Goal: Find specific page/section: Find specific page/section

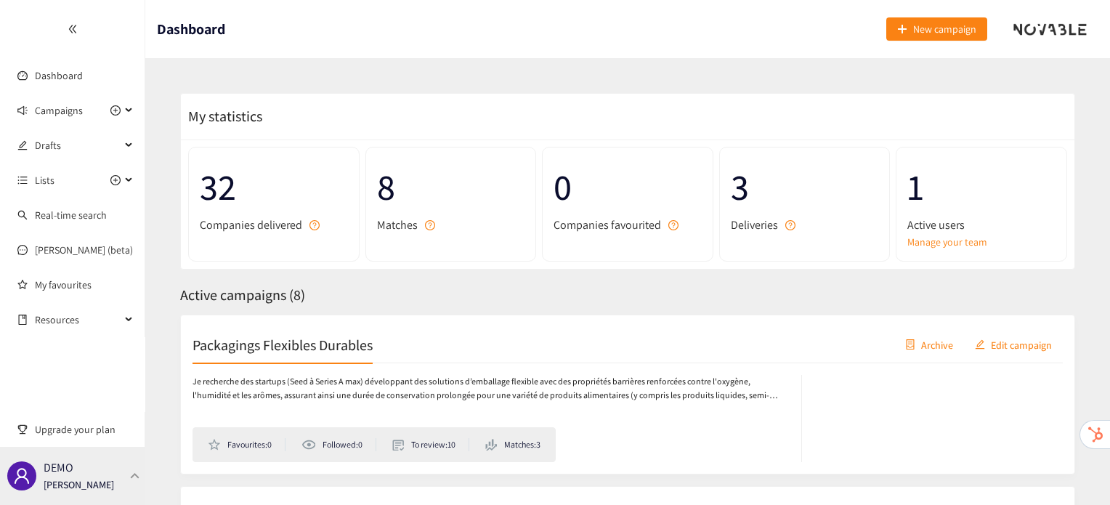
click at [131, 473] on div at bounding box center [135, 475] width 13 height 7
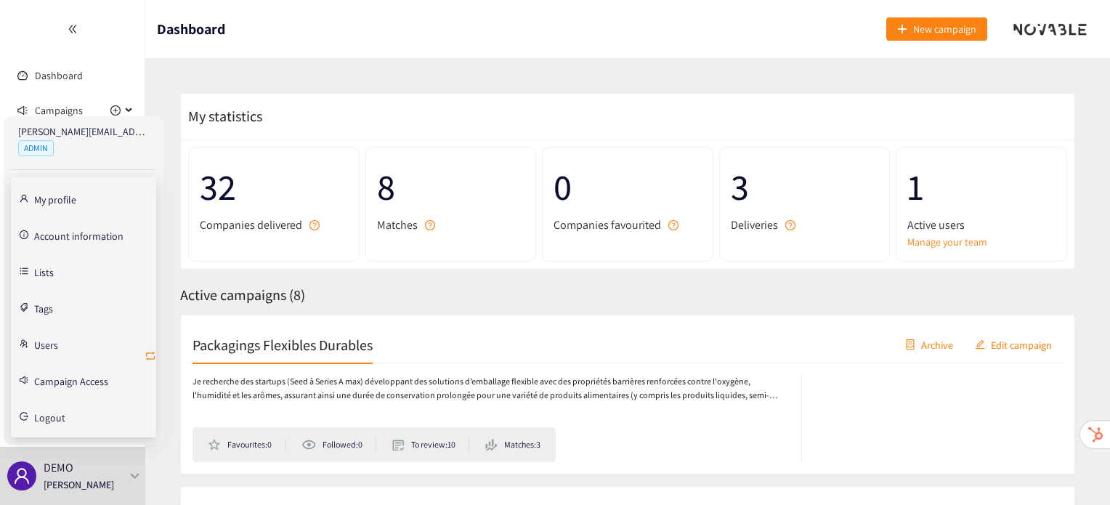
click at [150, 354] on icon "retweet" at bounding box center [151, 356] width 12 height 12
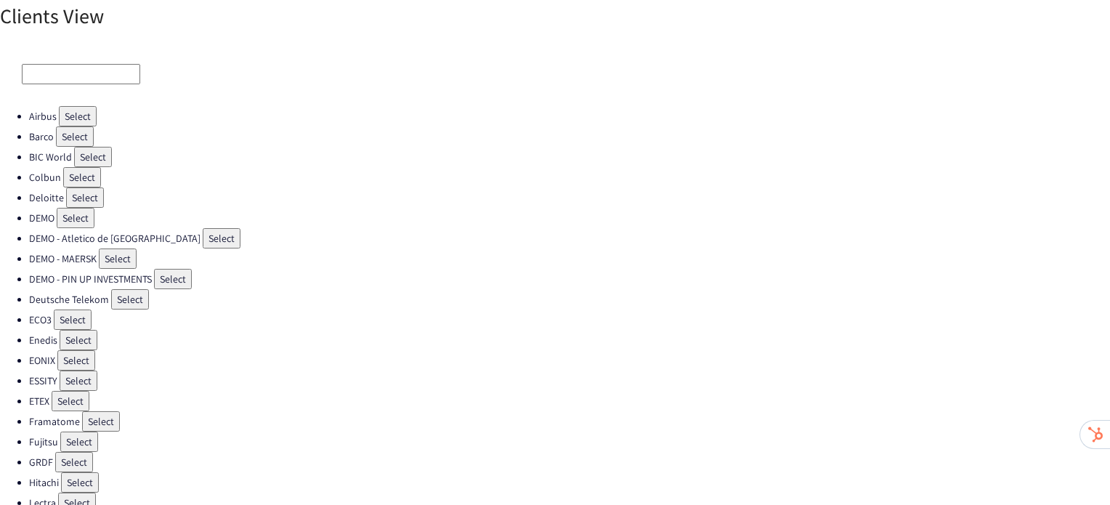
scroll to position [430, 0]
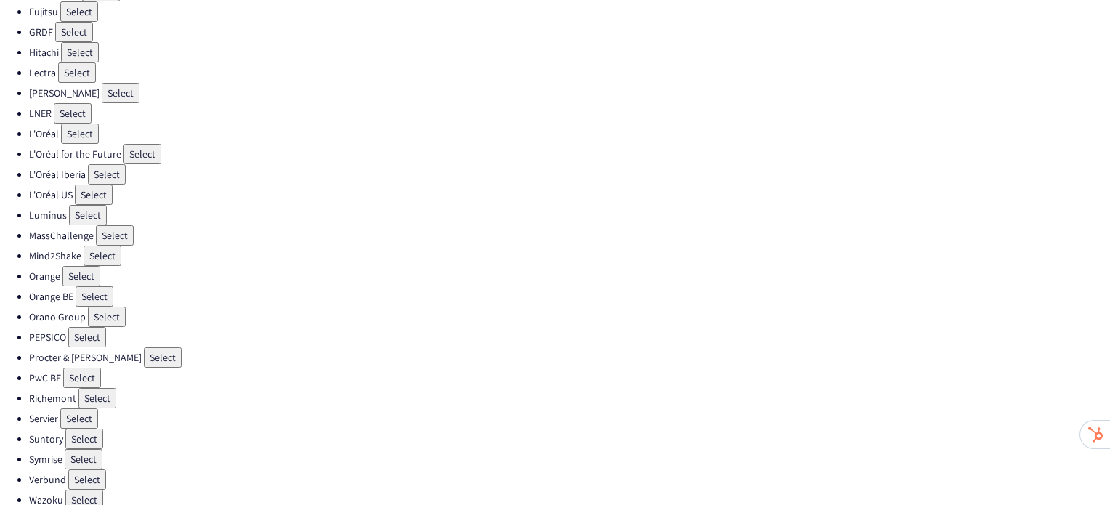
click at [81, 327] on button "Select" at bounding box center [87, 337] width 38 height 20
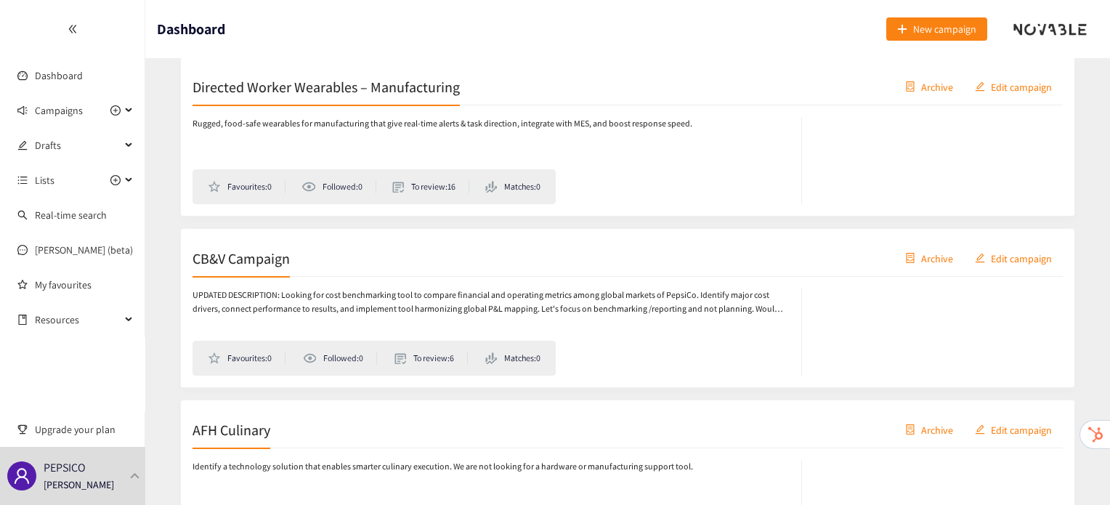
scroll to position [773, 0]
click at [276, 269] on div "CB&V Campaign Archive Edit campaign" at bounding box center [628, 258] width 870 height 36
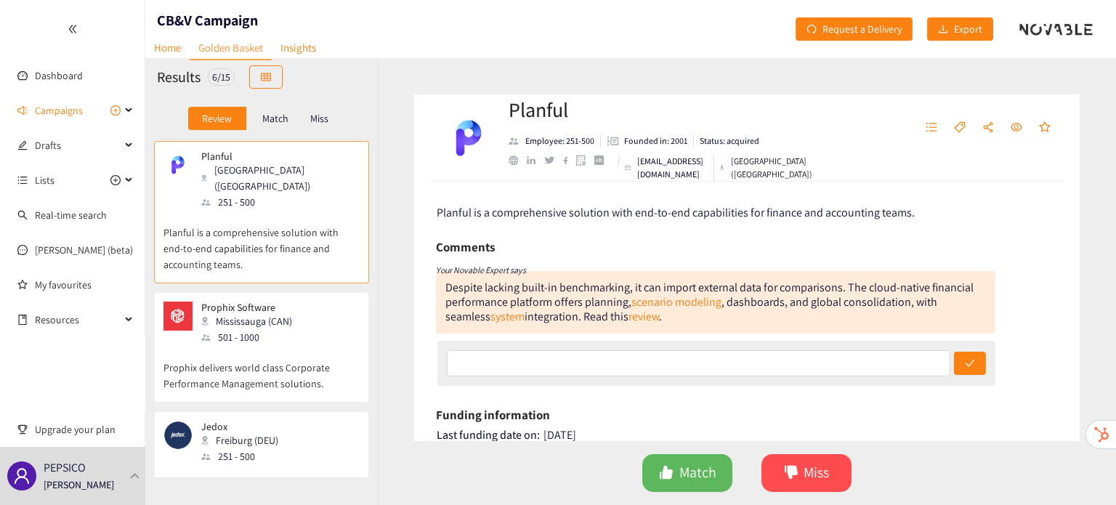
click at [281, 125] on div "Match" at bounding box center [275, 118] width 58 height 23
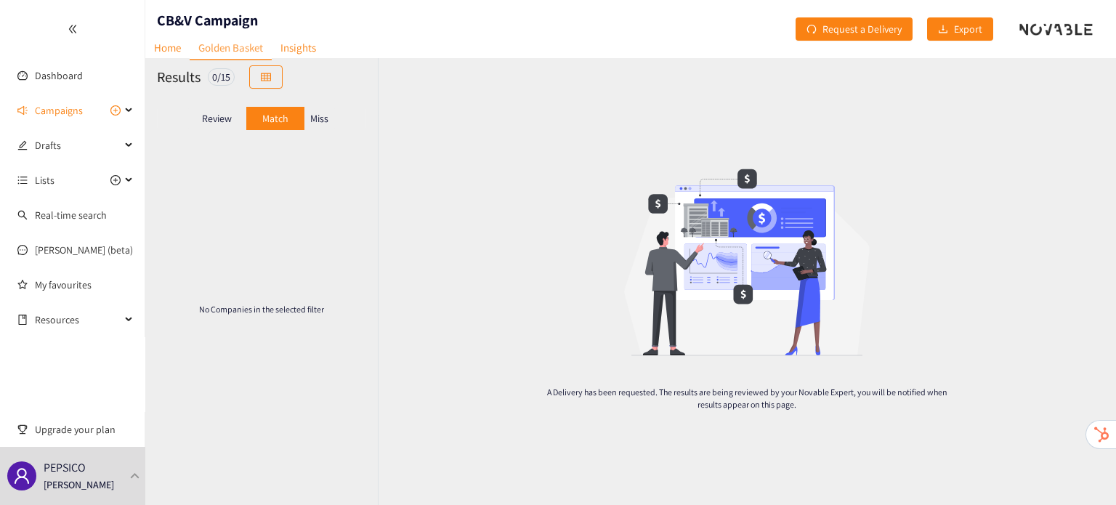
click at [325, 126] on div "Miss" at bounding box center [319, 118] width 31 height 23
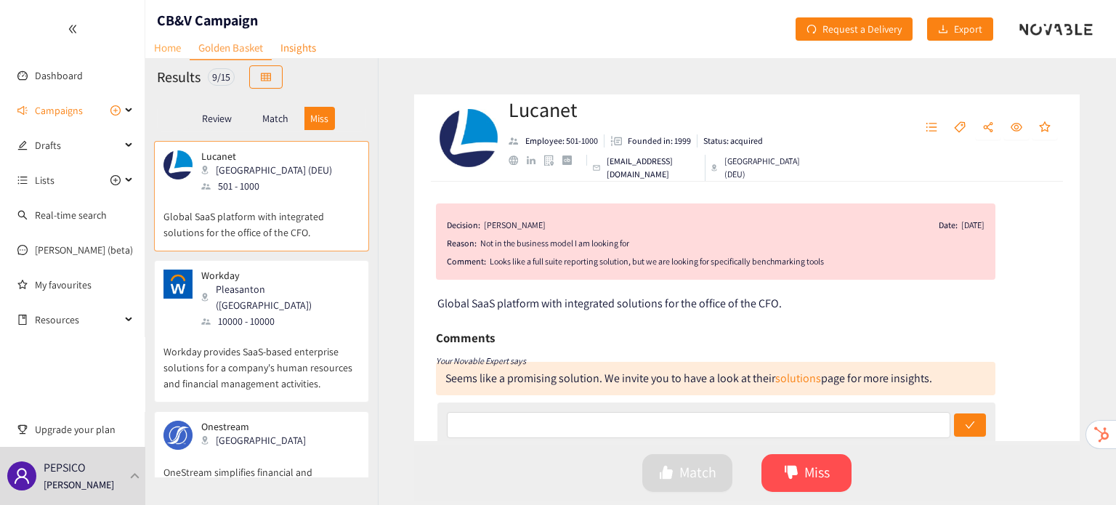
click at [172, 54] on link "Home" at bounding box center [167, 47] width 44 height 23
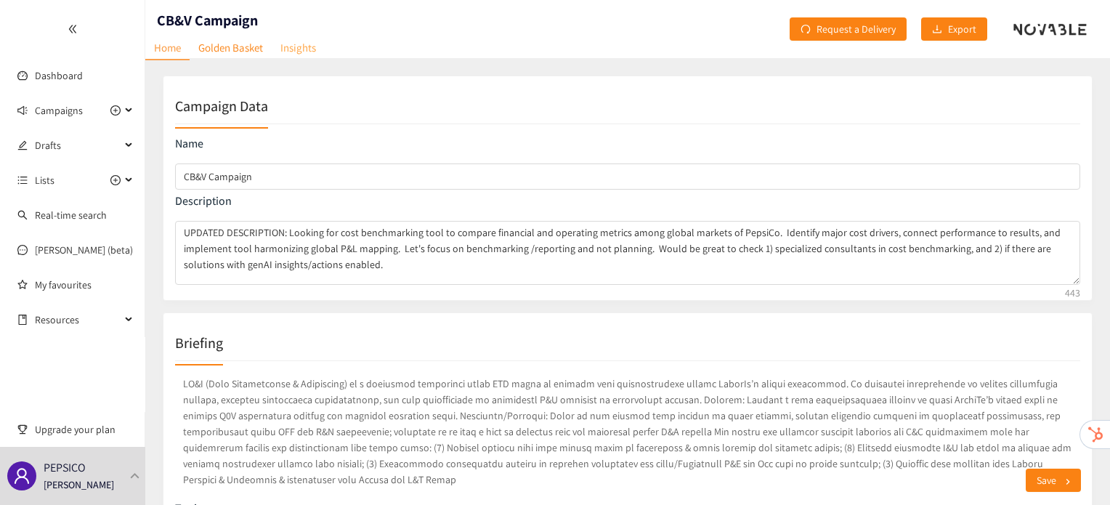
click at [299, 49] on link "Insights" at bounding box center [298, 47] width 53 height 23
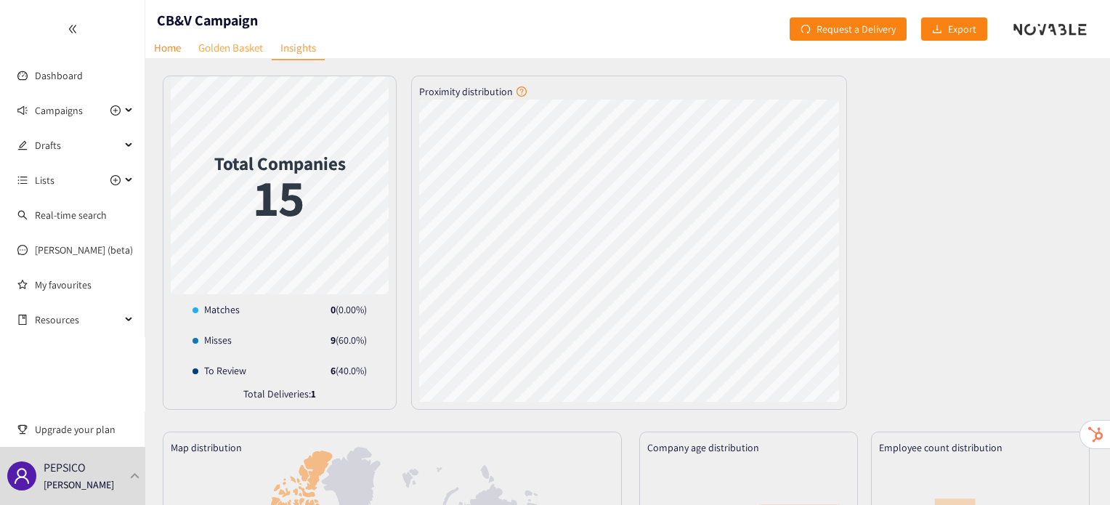
click at [229, 46] on link "Golden Basket" at bounding box center [231, 47] width 82 height 23
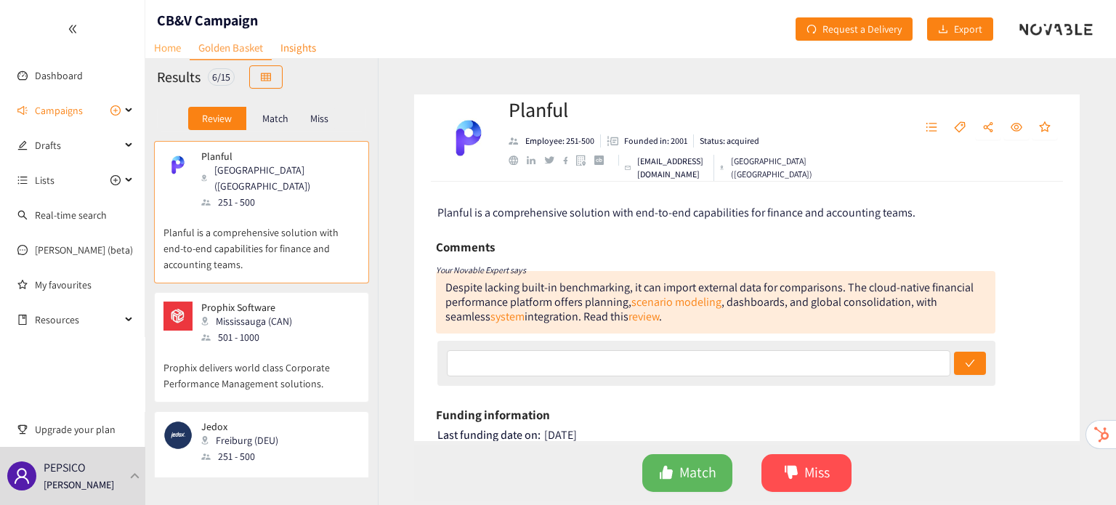
click at [178, 46] on link "Home" at bounding box center [167, 47] width 44 height 23
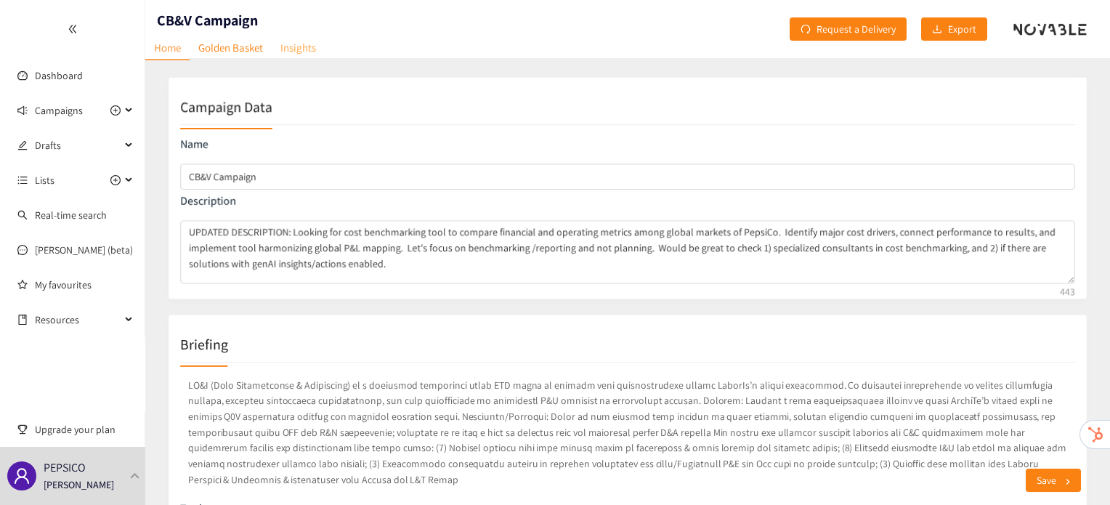
click at [293, 47] on link "Insights" at bounding box center [298, 47] width 53 height 23
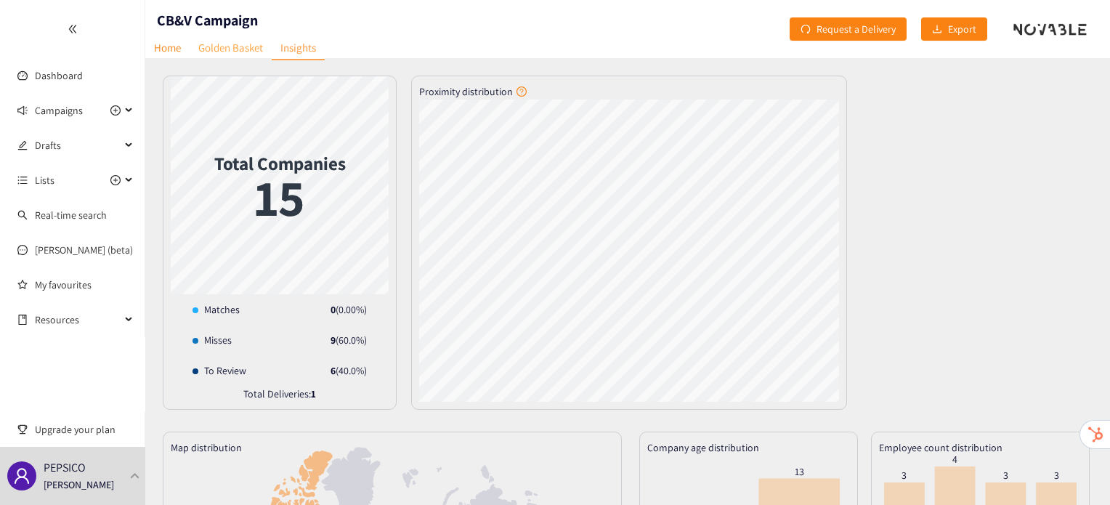
click at [240, 46] on link "Golden Basket" at bounding box center [231, 47] width 82 height 23
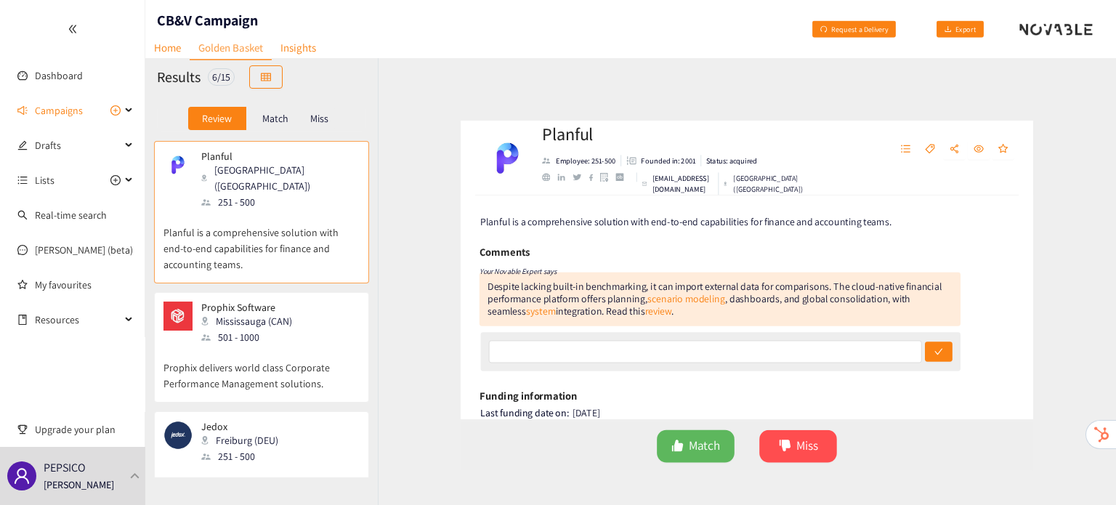
click at [325, 113] on p "Miss" at bounding box center [319, 119] width 18 height 12
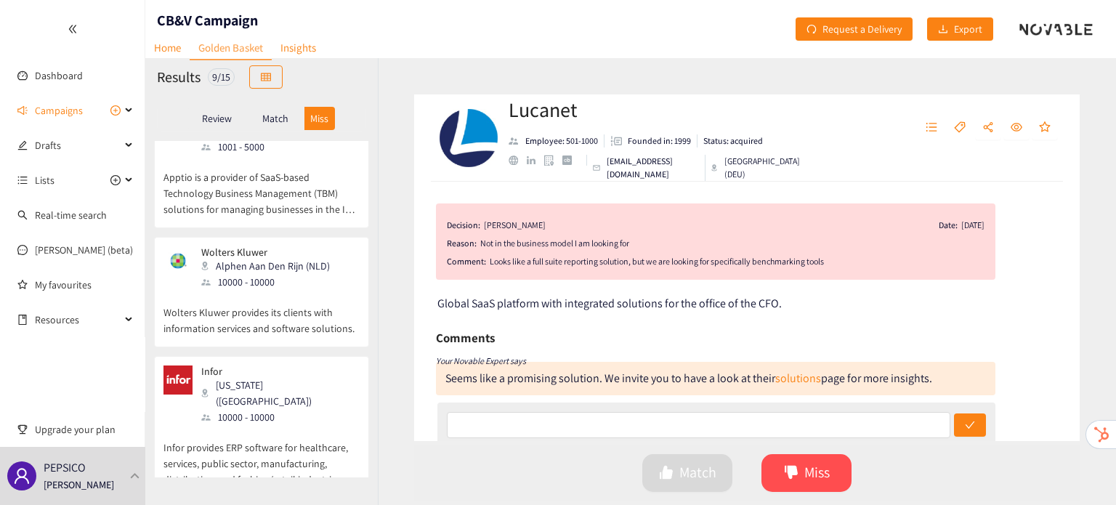
scroll to position [799, 0]
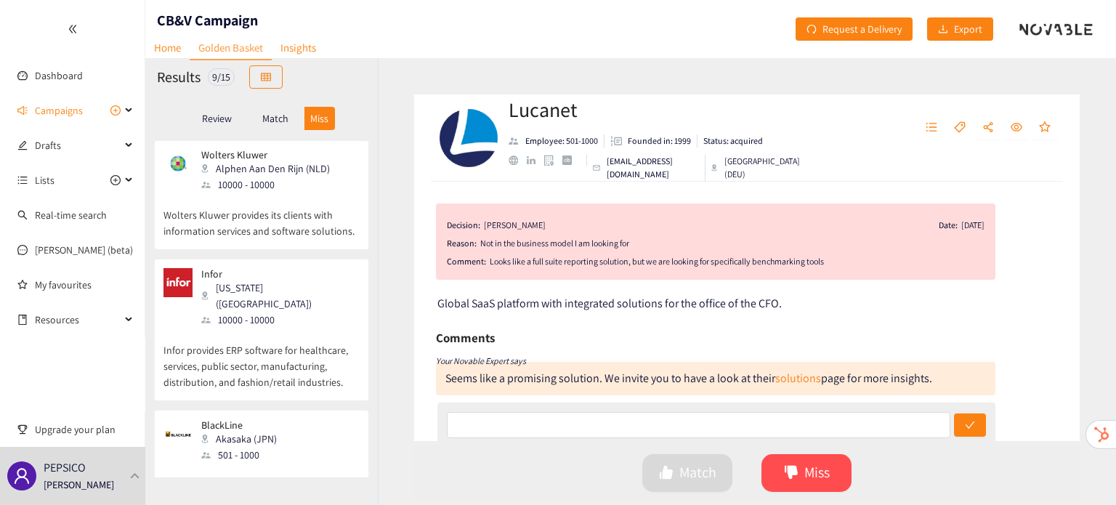
click at [238, 447] on div "501 - 1000" at bounding box center [243, 455] width 84 height 16
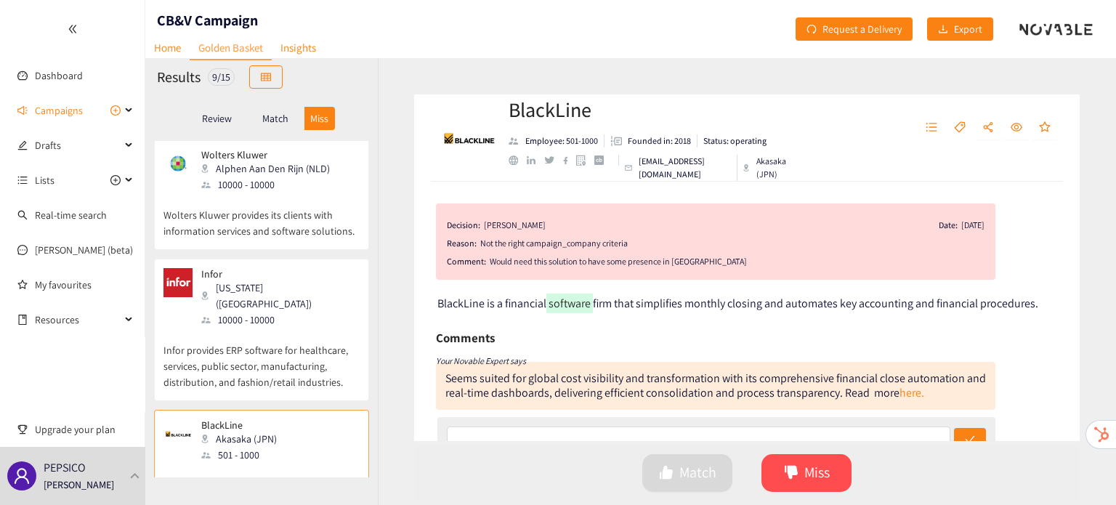
click at [299, 328] on p "Infor provides ERP software for healthcare, services, public sector, manufactur…" at bounding box center [261, 359] width 196 height 62
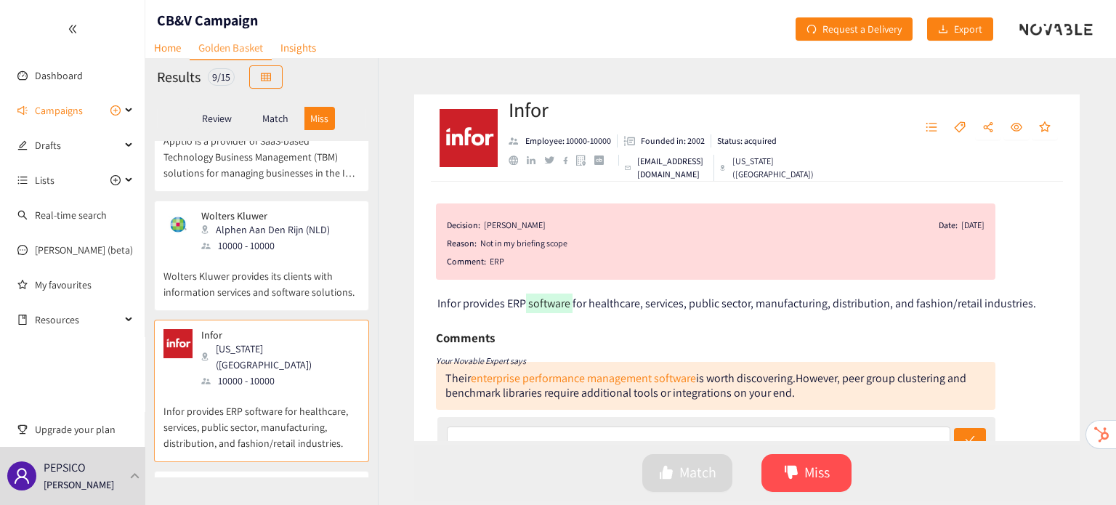
scroll to position [738, 0]
click at [291, 254] on p "Wolters Kluwer provides its clients with information services and software solu…" at bounding box center [261, 277] width 196 height 46
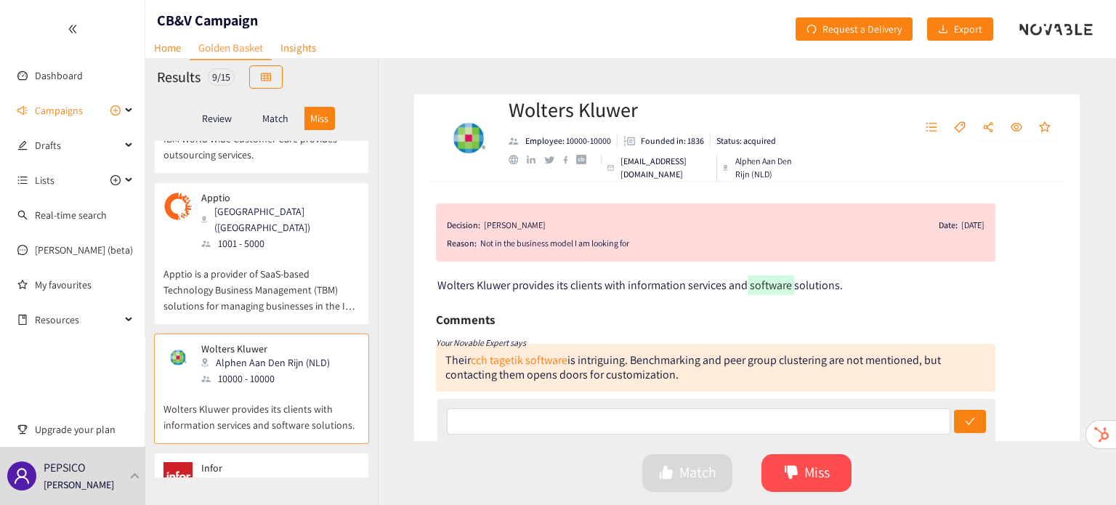
scroll to position [601, 0]
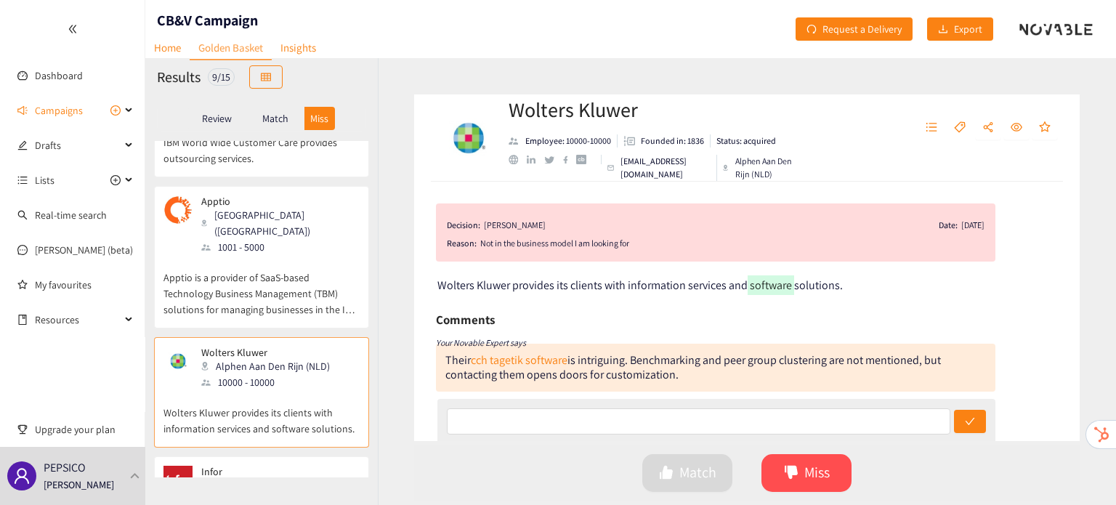
click at [291, 255] on p "Apptio is a provider of SaaS-based Technology Business Management (TBM) solutio…" at bounding box center [261, 286] width 196 height 62
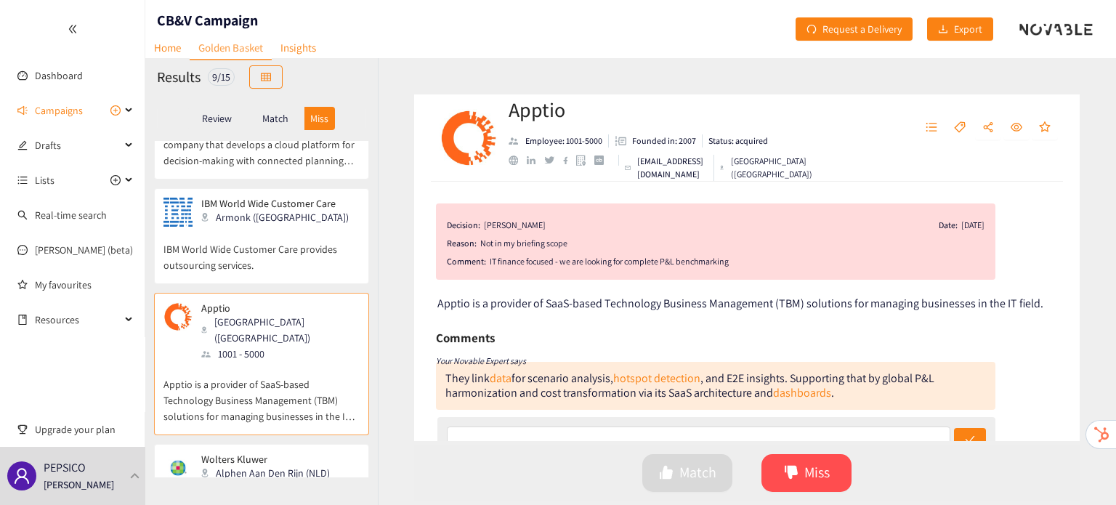
scroll to position [490, 0]
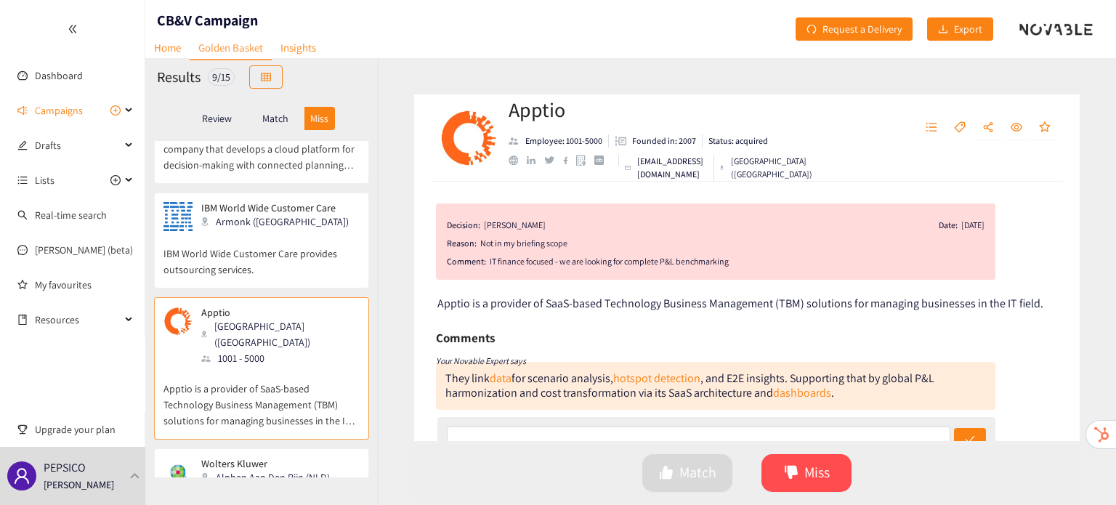
click at [291, 231] on p "IBM World Wide Customer Care provides outsourcing services." at bounding box center [261, 254] width 196 height 46
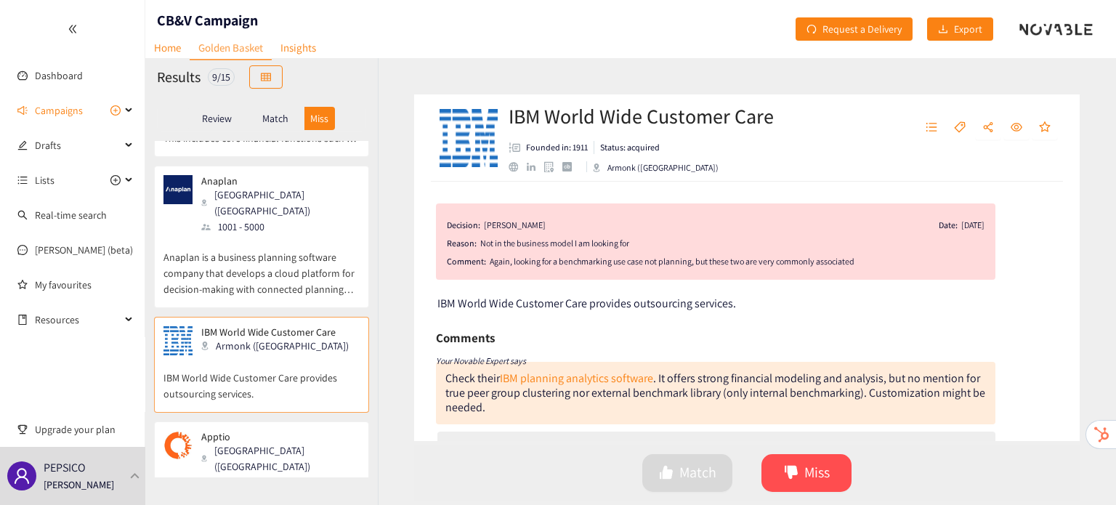
scroll to position [360, 0]
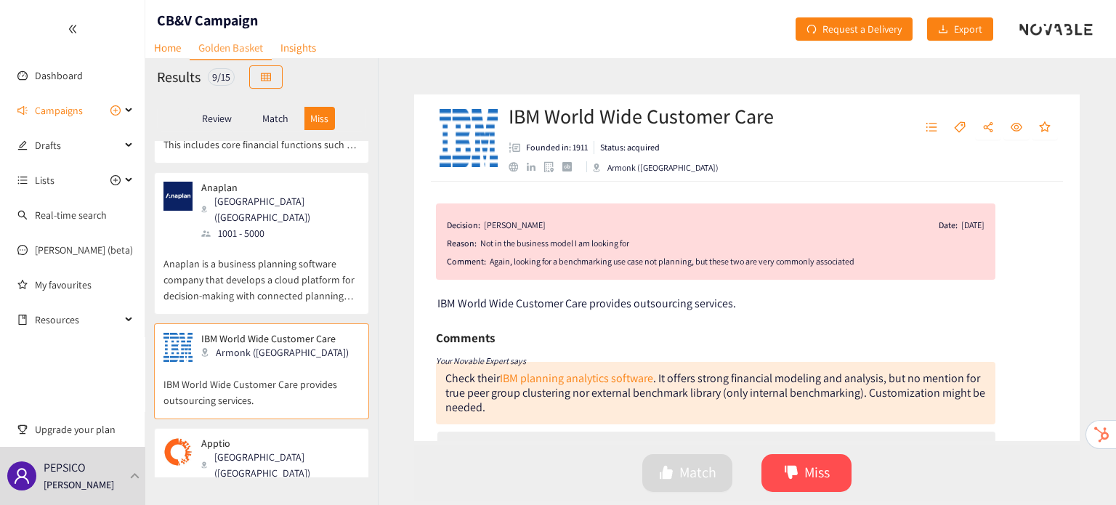
click at [291, 241] on p "Anaplan is a business planning software company that develops a cloud platform …" at bounding box center [261, 272] width 196 height 62
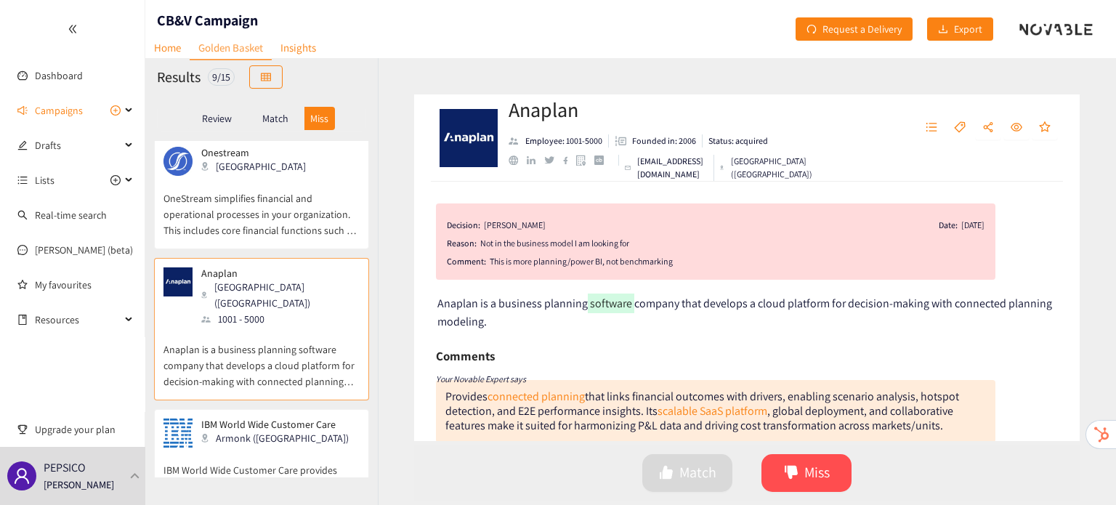
scroll to position [242, 0]
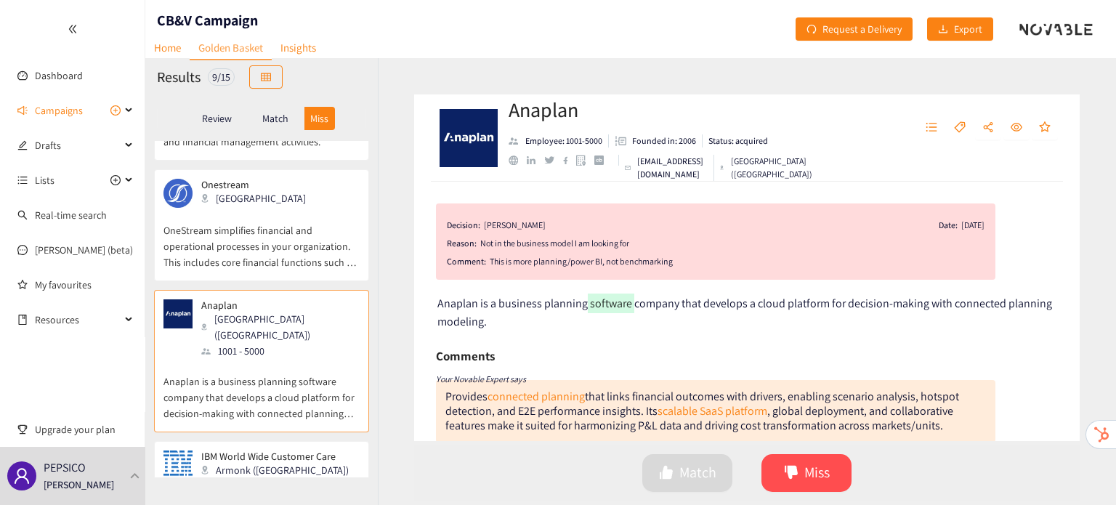
click at [291, 215] on p "OneStream simplifies financial and operational processes in your organization. …" at bounding box center [261, 239] width 196 height 62
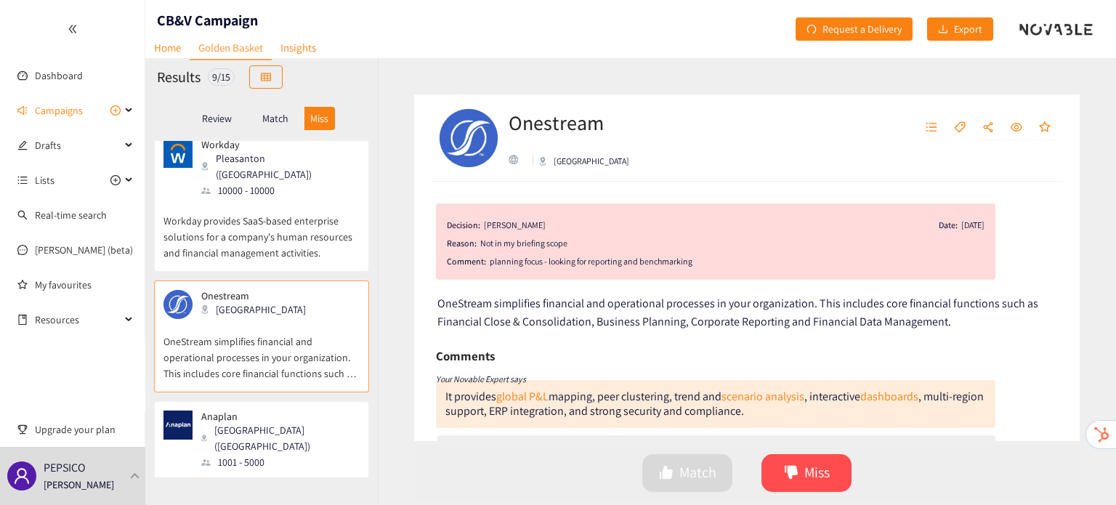
scroll to position [105, 0]
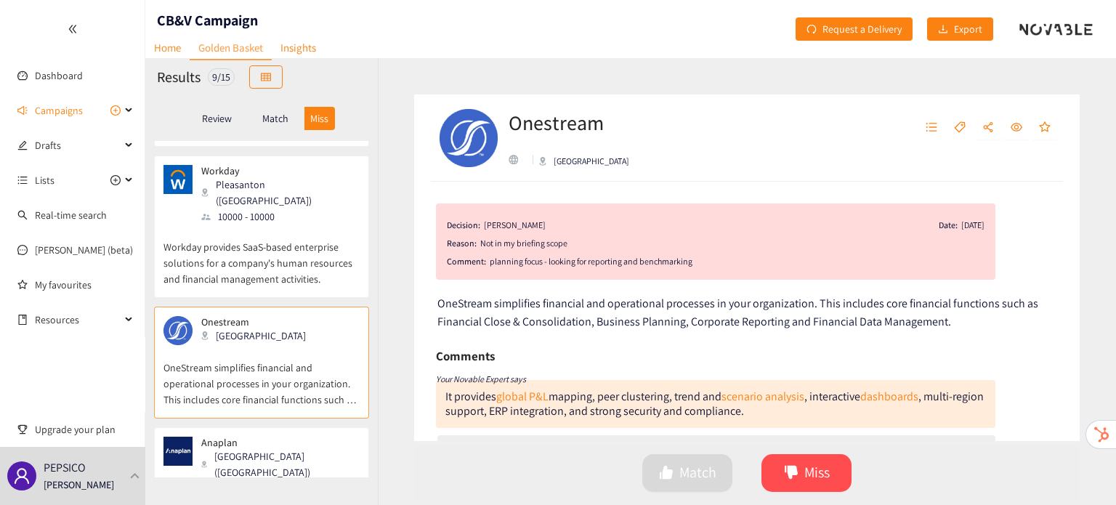
click at [250, 225] on p "Workday provides SaaS-based enterprise solutions for a company's human resource…" at bounding box center [261, 255] width 196 height 62
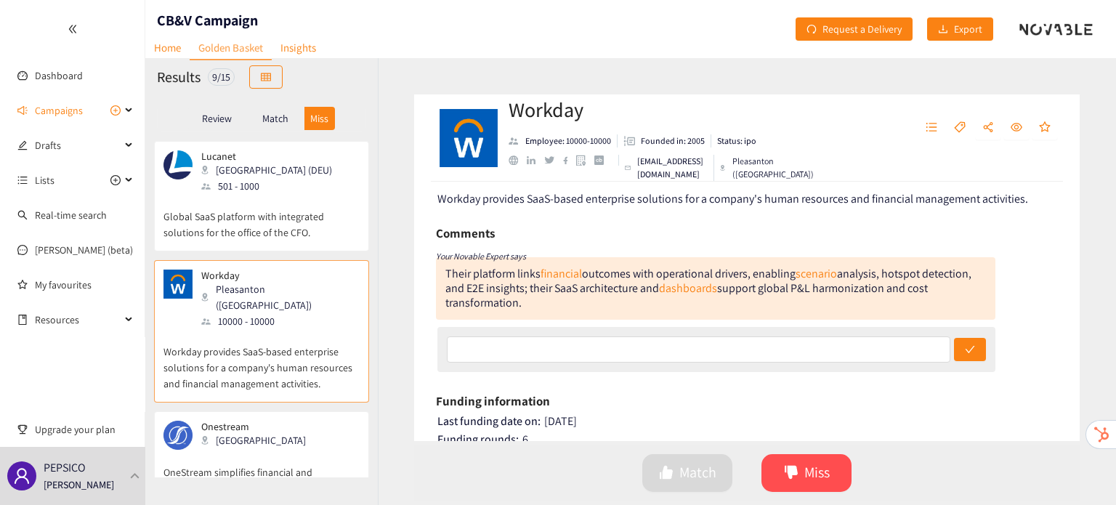
scroll to position [0, 0]
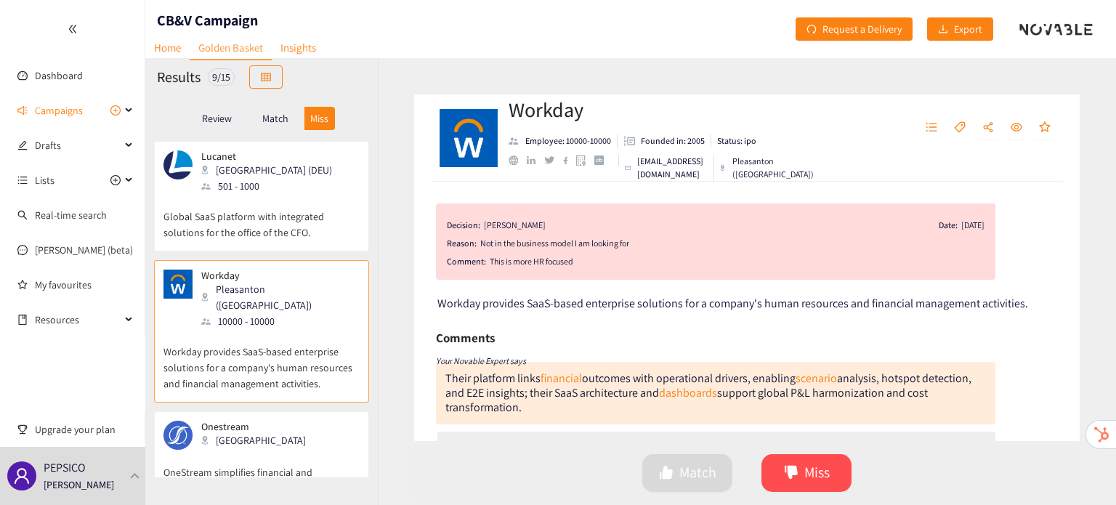
click at [304, 214] on p "Global SaaS platform with integrated solutions for the office of the CFO." at bounding box center [261, 217] width 196 height 46
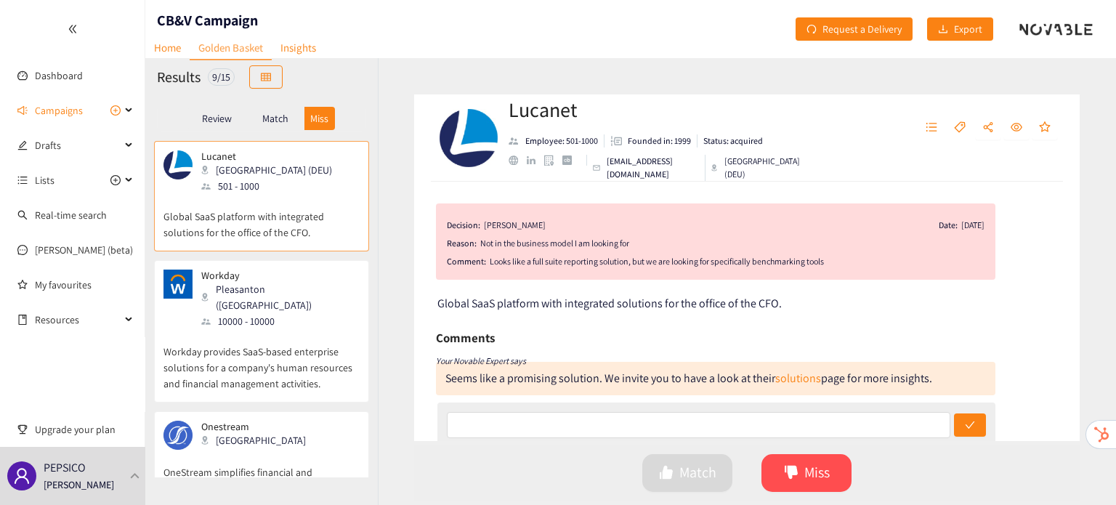
click at [290, 121] on div "Match" at bounding box center [275, 118] width 58 height 23
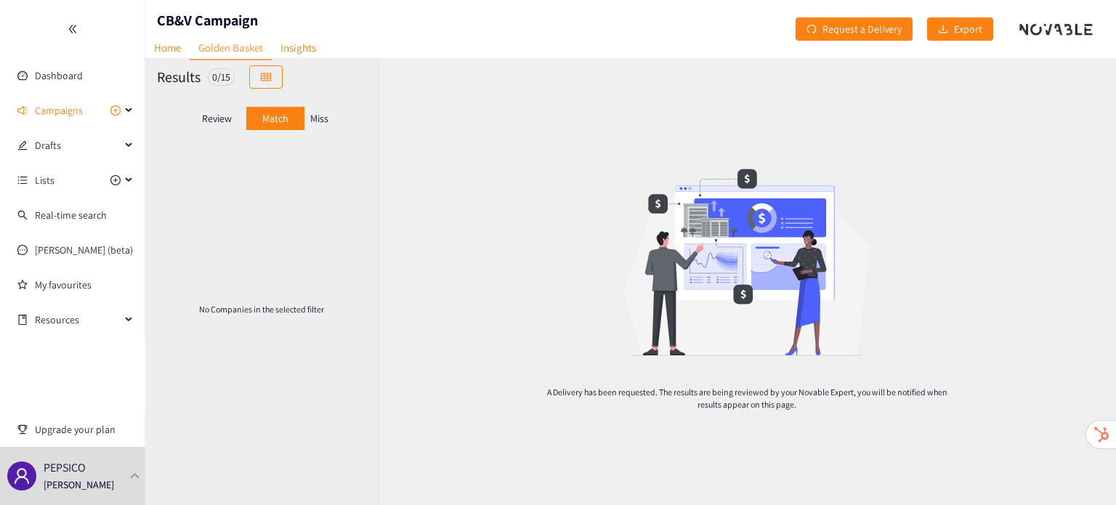
click at [225, 118] on p "Review" at bounding box center [217, 119] width 30 height 12
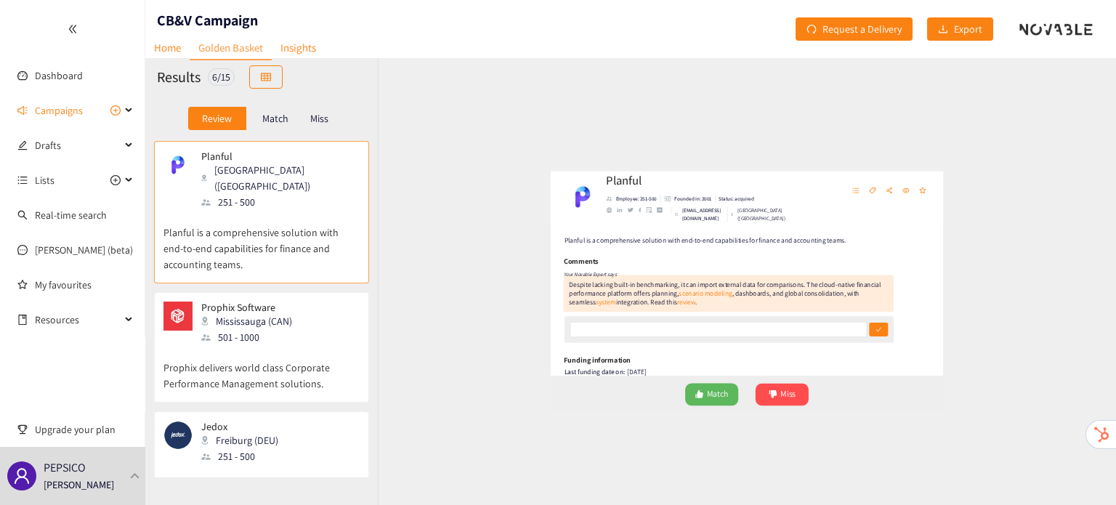
click at [274, 349] on p "Prophix delivers world class Corporate Performance Management solutions." at bounding box center [261, 368] width 196 height 46
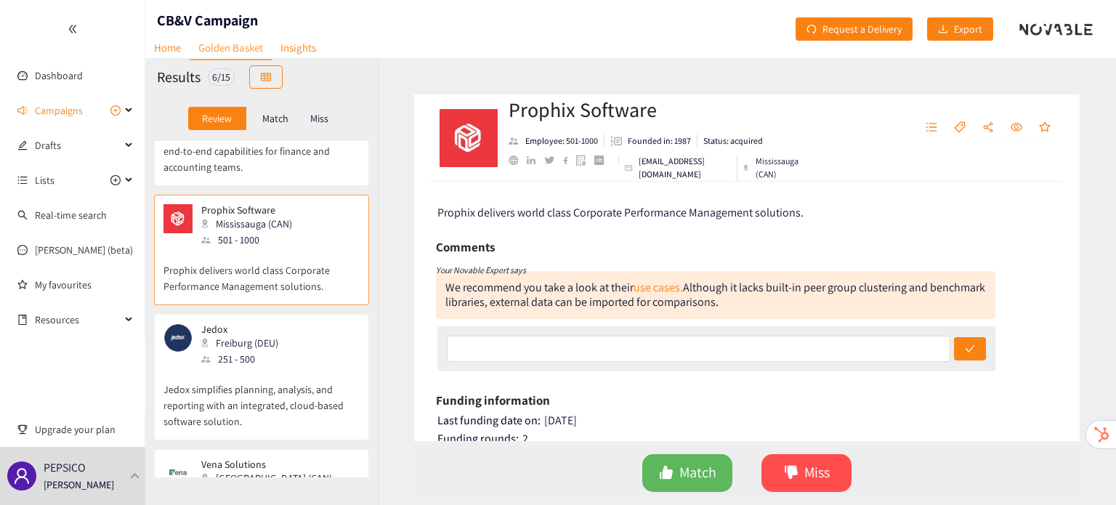
click at [274, 367] on p "Jedox simplifies planning, analysis, and reporting with an integrated, cloud-ba…" at bounding box center [261, 398] width 196 height 62
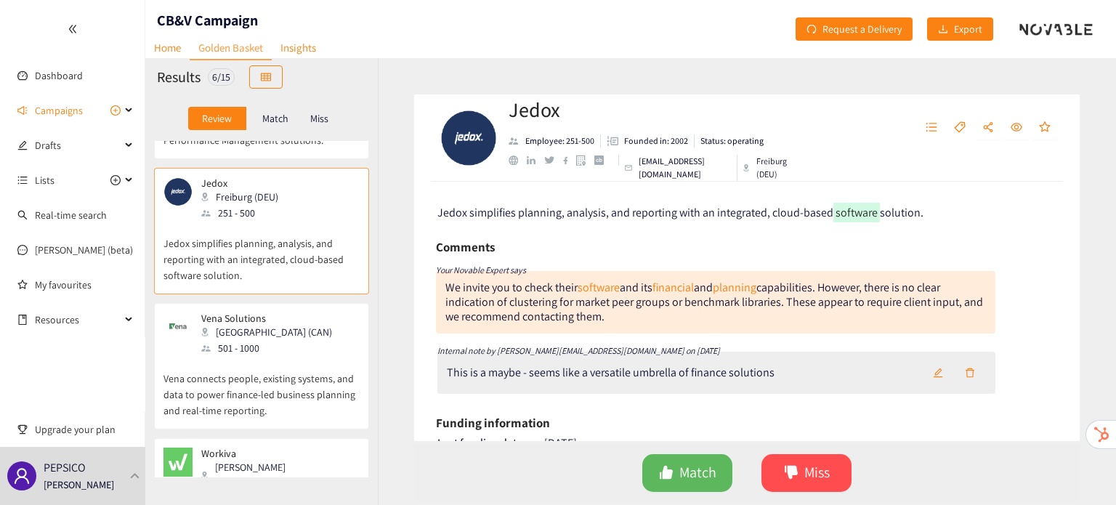
scroll to position [246, 0]
click at [274, 354] on p "Vena connects people, existing systems, and data to power finance-led business …" at bounding box center [261, 385] width 196 height 62
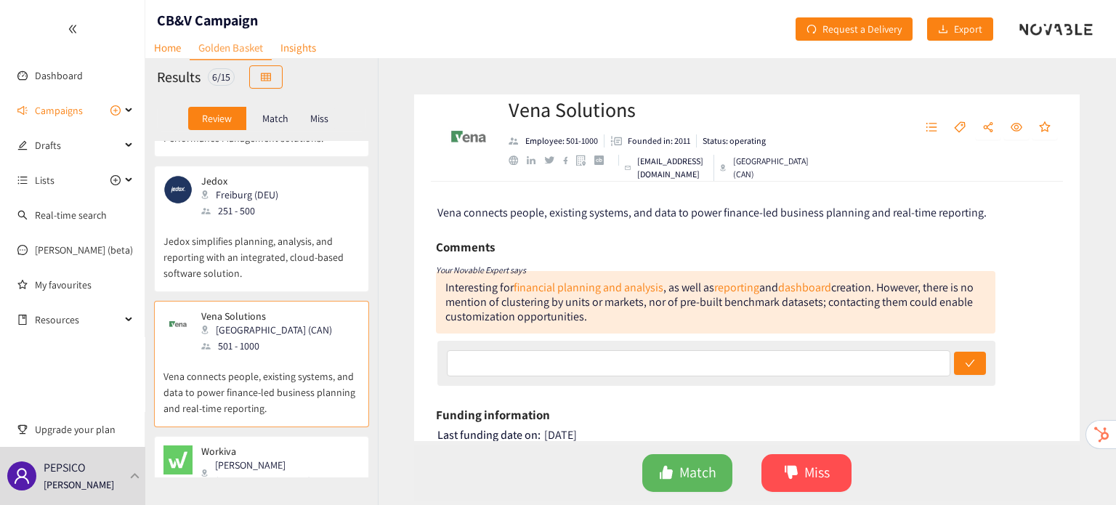
click at [285, 236] on p "Jedox simplifies planning, analysis, and reporting with an integrated, cloud-ba…" at bounding box center [261, 250] width 196 height 62
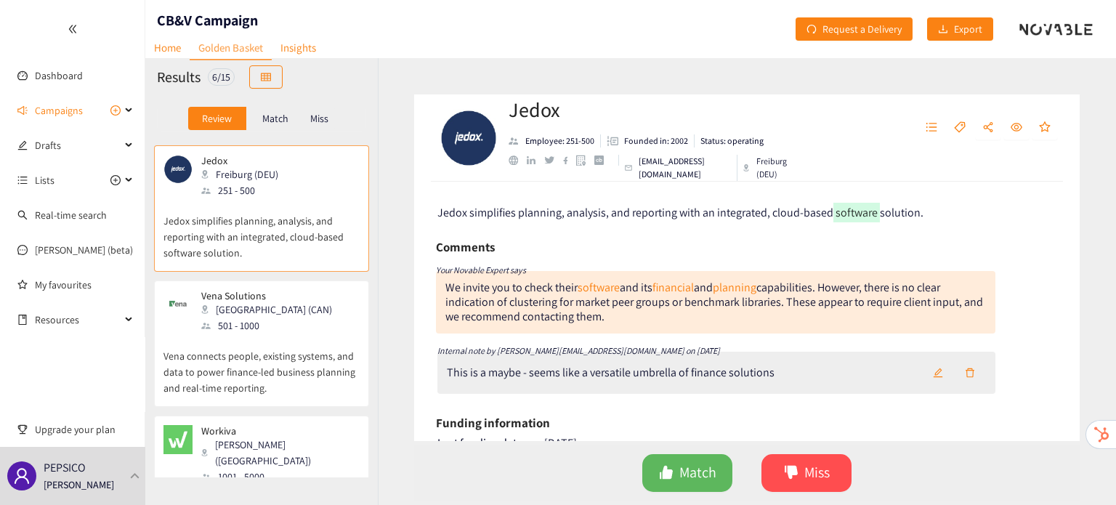
click at [295, 337] on p "Vena connects people, existing systems, and data to power finance-led business …" at bounding box center [261, 364] width 196 height 62
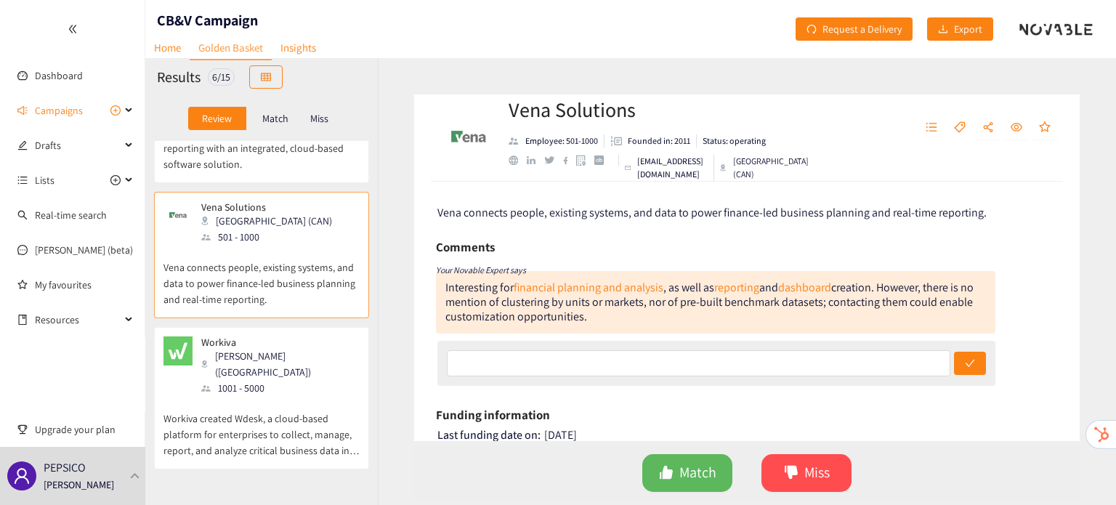
click at [295, 337] on div "Workiva Ames (USA) 1001 - 5000" at bounding box center [261, 366] width 196 height 60
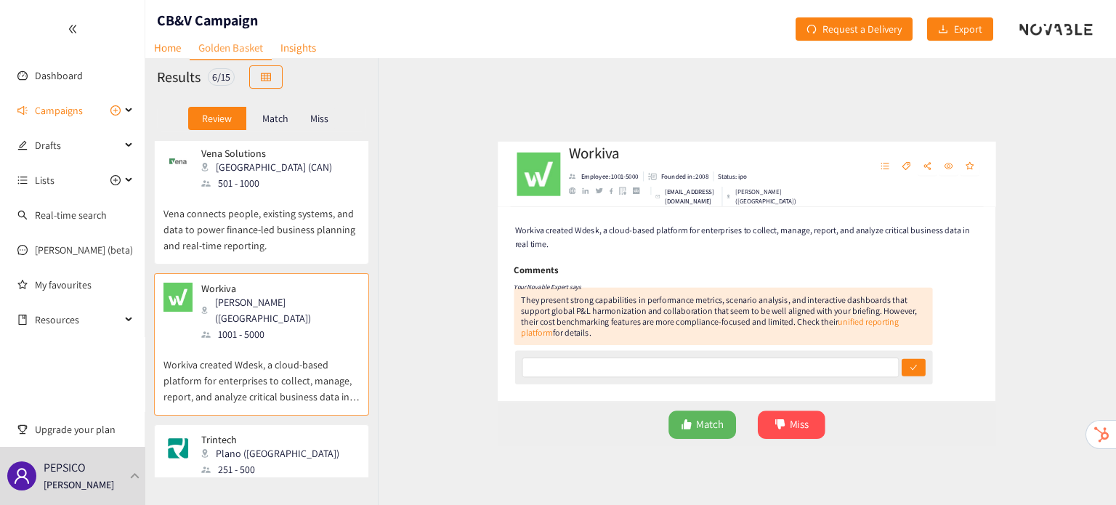
scroll to position [456, 0]
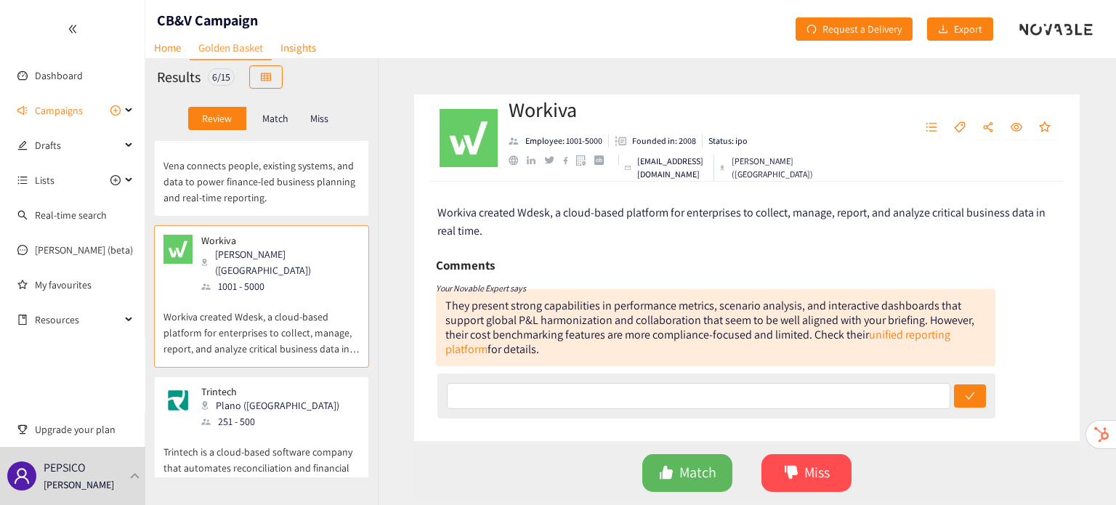
click at [278, 429] on p "Trintech is a cloud-based software company that automates reconciliation and fi…" at bounding box center [261, 460] width 196 height 62
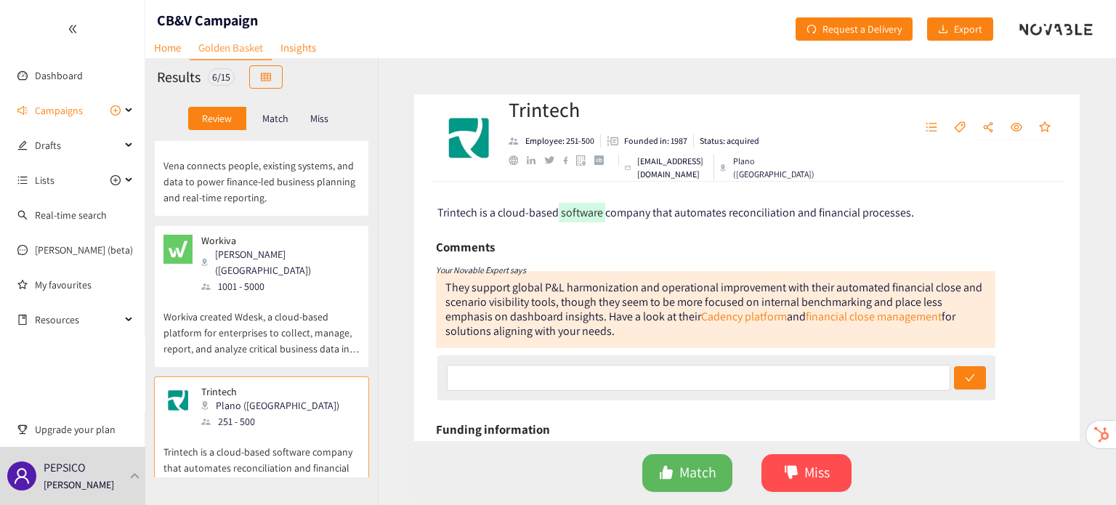
scroll to position [0, 0]
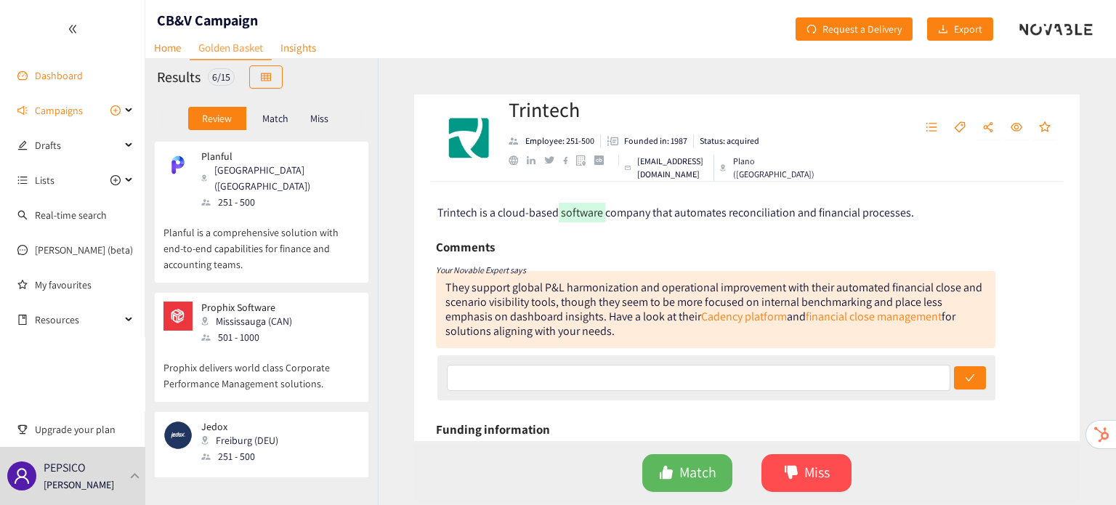
click at [64, 81] on link "Dashboard" at bounding box center [59, 75] width 48 height 13
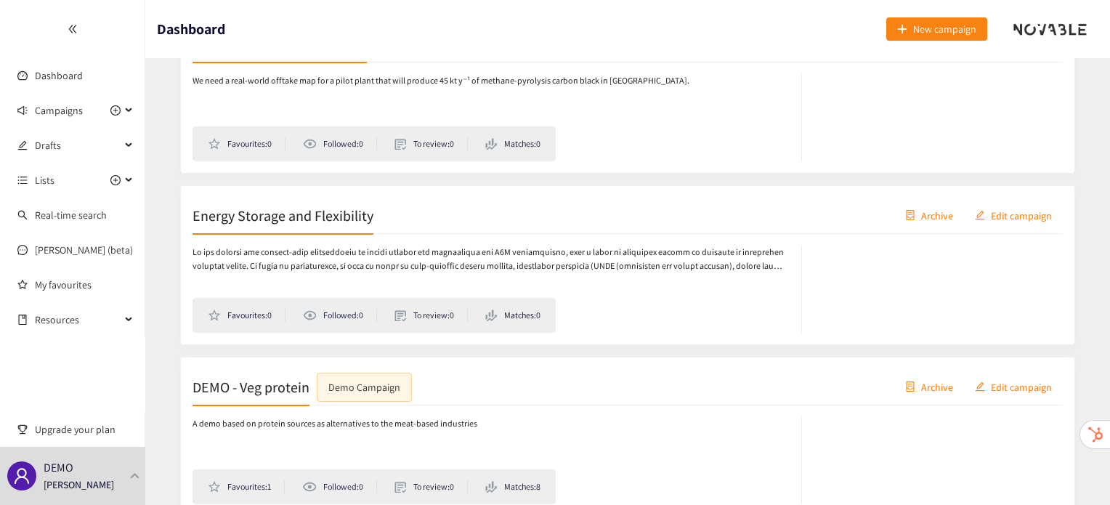
scroll to position [816, 0]
click at [110, 472] on div "DEMO Irene Violetta" at bounding box center [72, 476] width 145 height 58
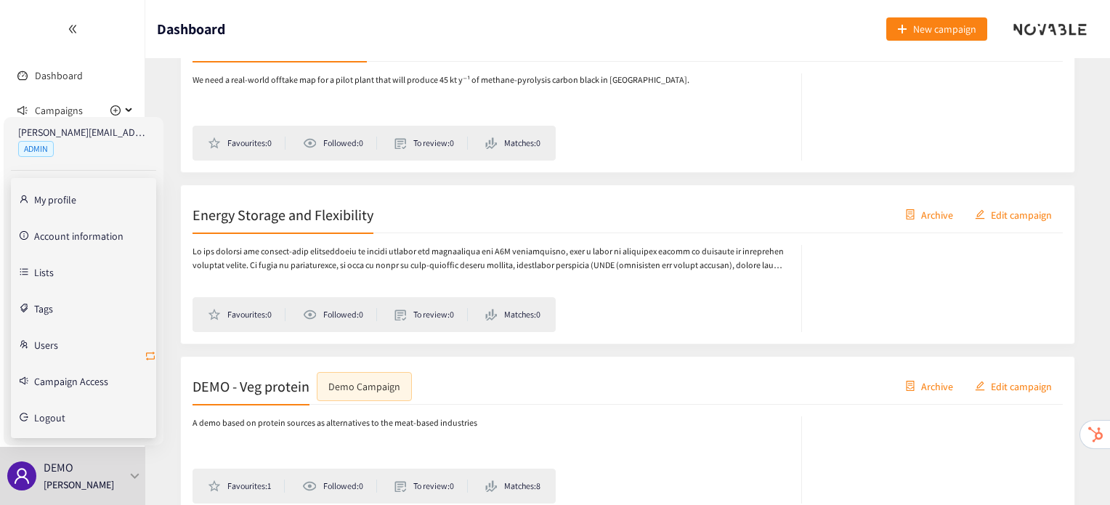
click at [155, 358] on icon "retweet" at bounding box center [151, 356] width 12 height 12
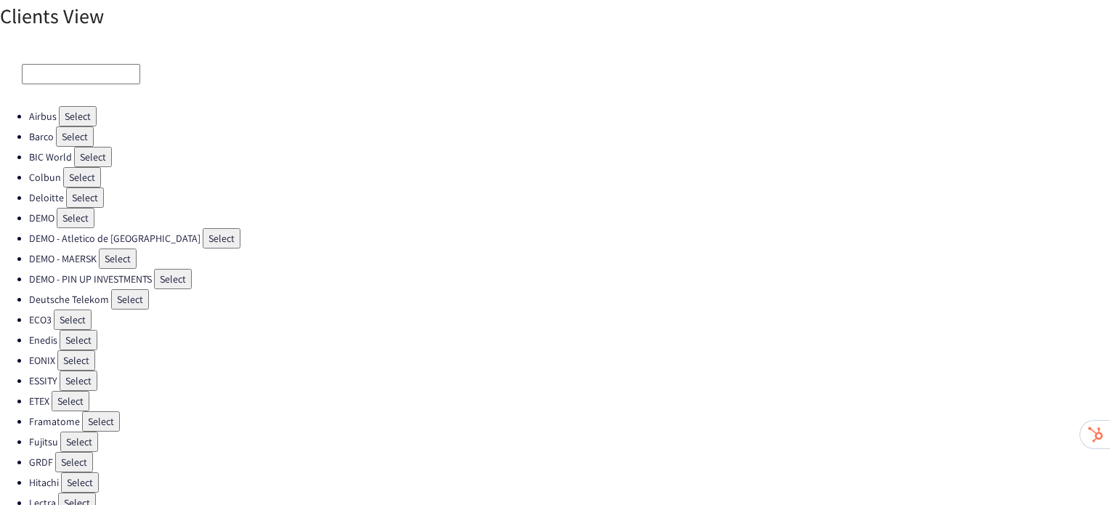
scroll to position [430, 0]
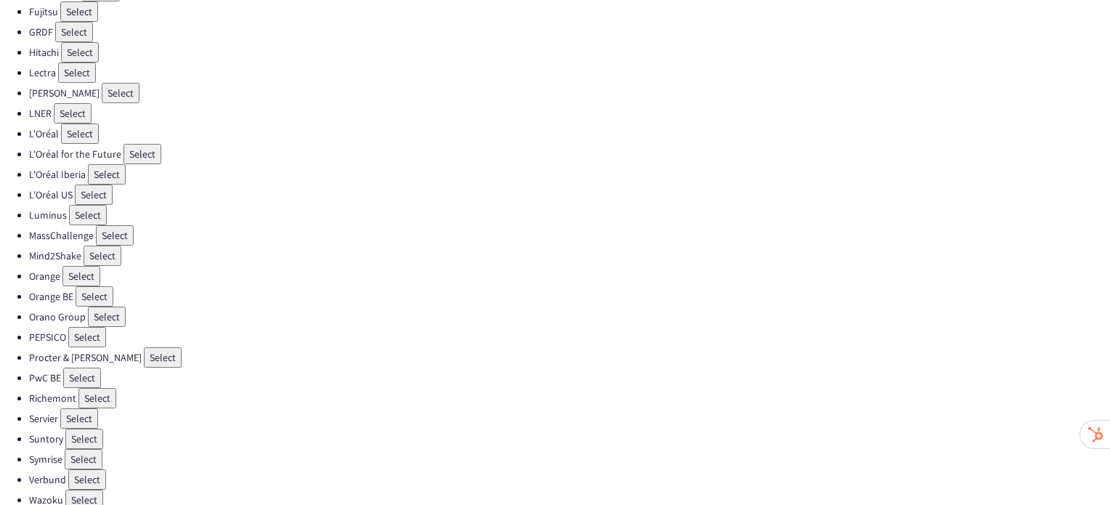
click at [89, 327] on button "Select" at bounding box center [87, 337] width 38 height 20
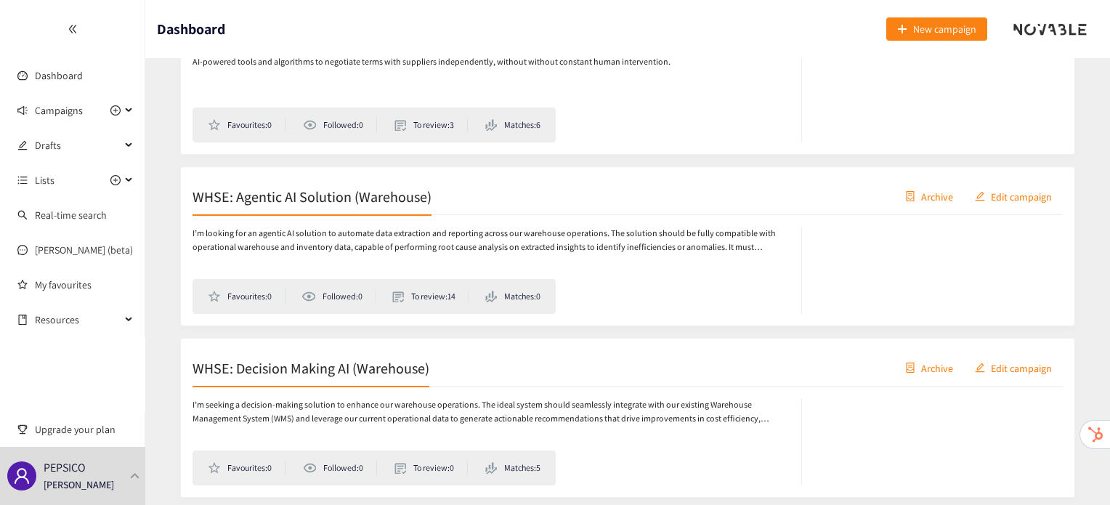
scroll to position [2721, 0]
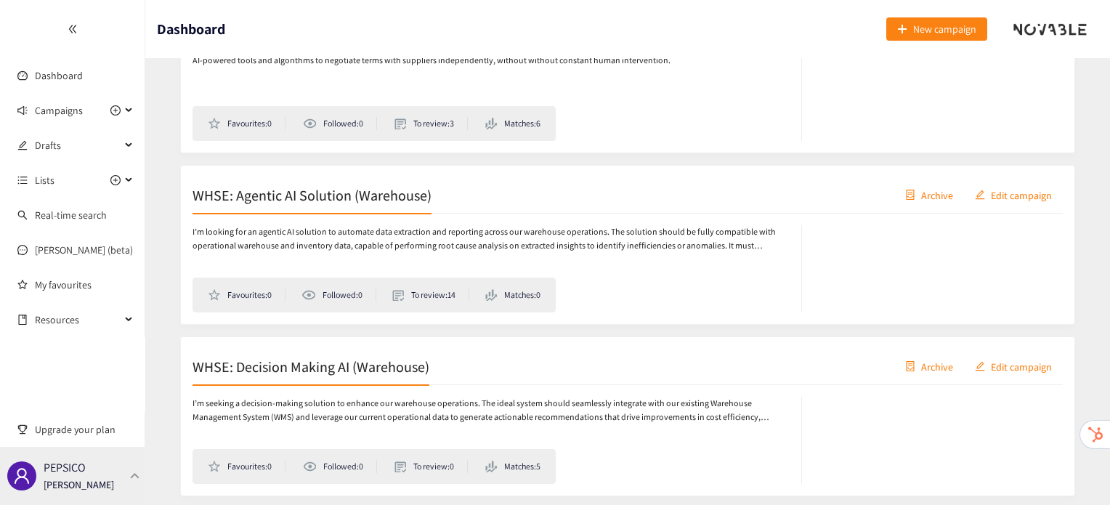
click at [130, 490] on div "PEPSICO Irene Violetta" at bounding box center [72, 476] width 145 height 58
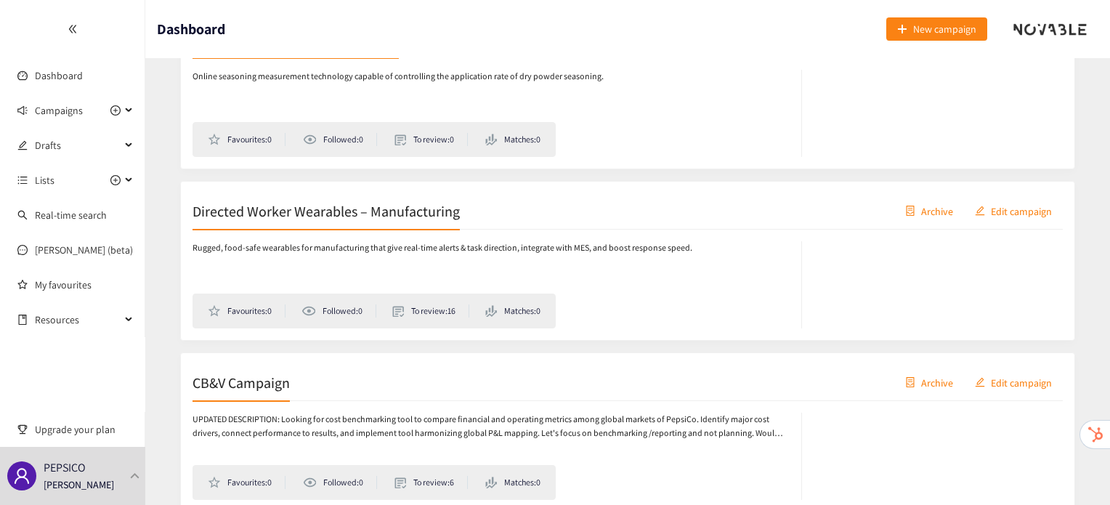
scroll to position [647, 0]
click at [265, 374] on h2 "CB&V Campaign" at bounding box center [241, 383] width 97 height 20
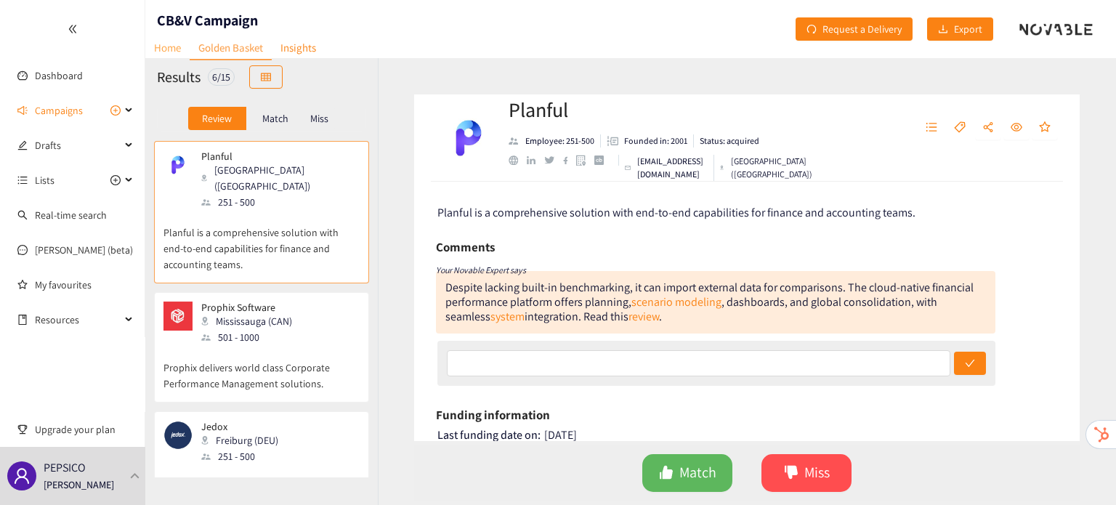
click at [173, 49] on link "Home" at bounding box center [167, 47] width 44 height 23
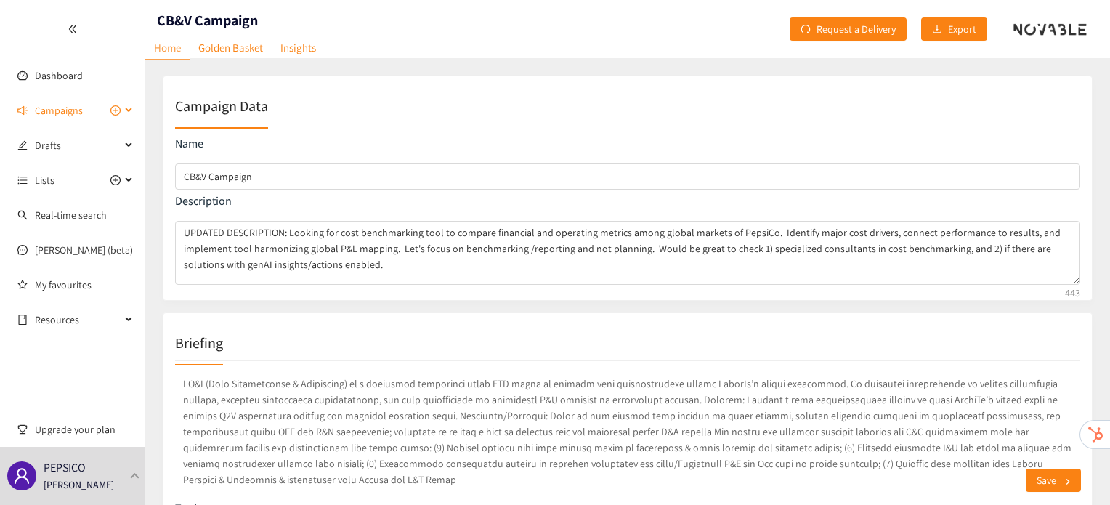
click at [54, 110] on span "Campaigns" at bounding box center [59, 110] width 48 height 29
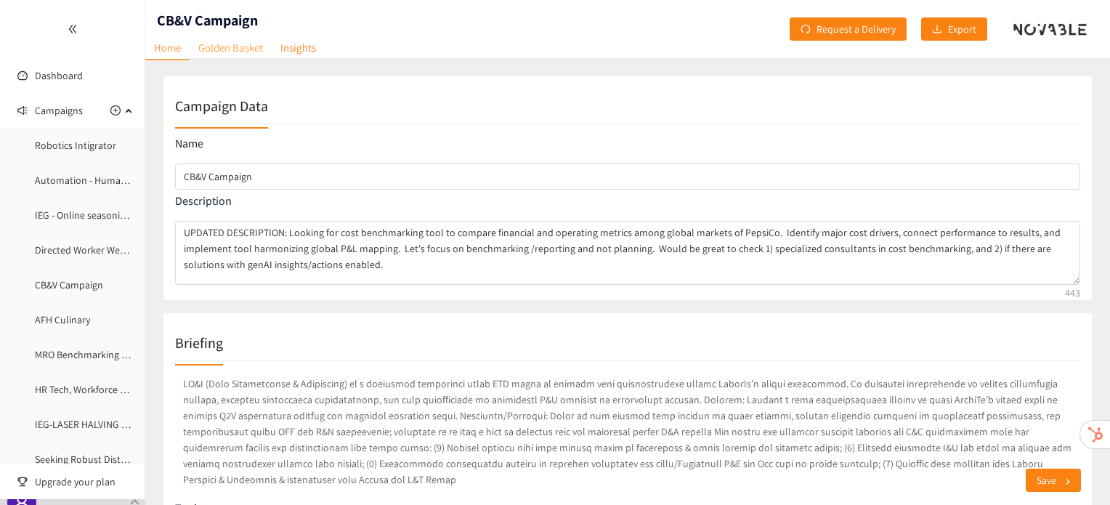
click at [200, 53] on link "Golden Basket" at bounding box center [231, 47] width 82 height 23
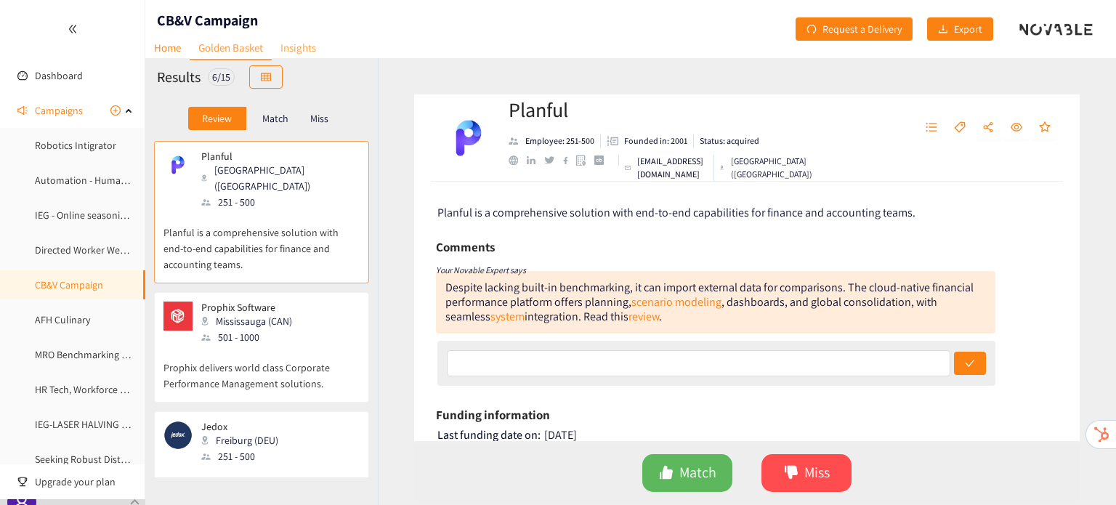
click at [295, 57] on link "Insights" at bounding box center [298, 47] width 53 height 23
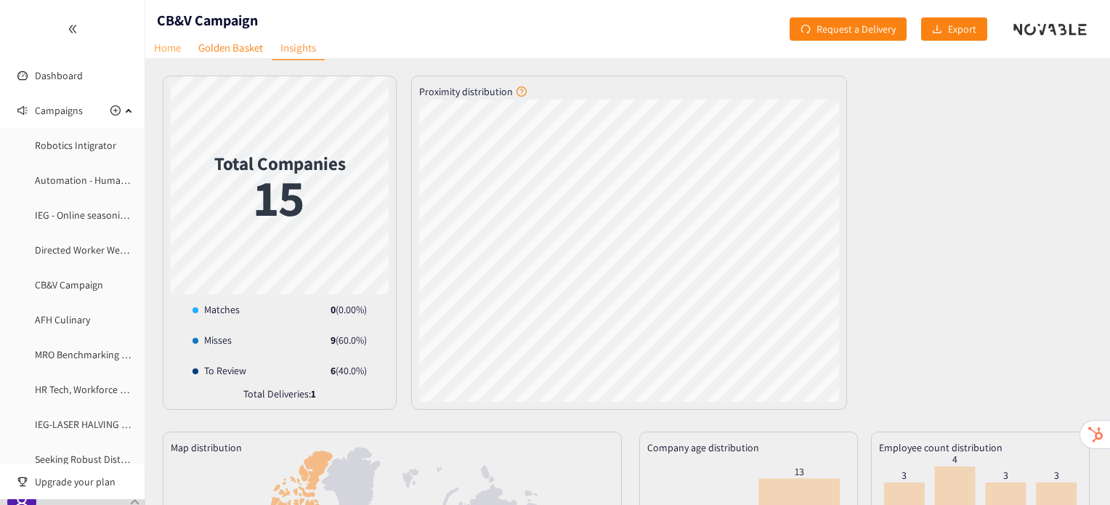
click at [171, 47] on link "Home" at bounding box center [167, 47] width 44 height 23
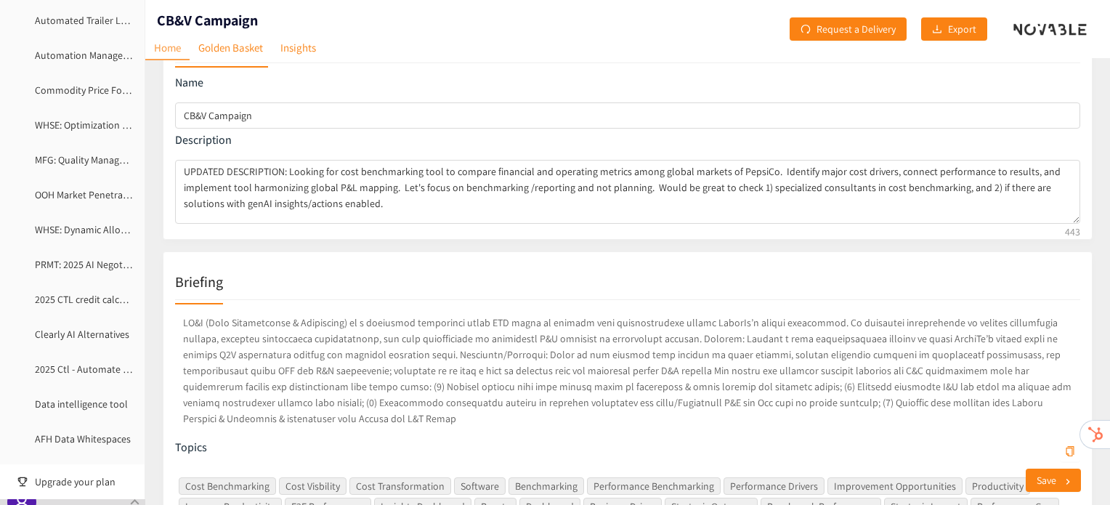
scroll to position [1598, 0]
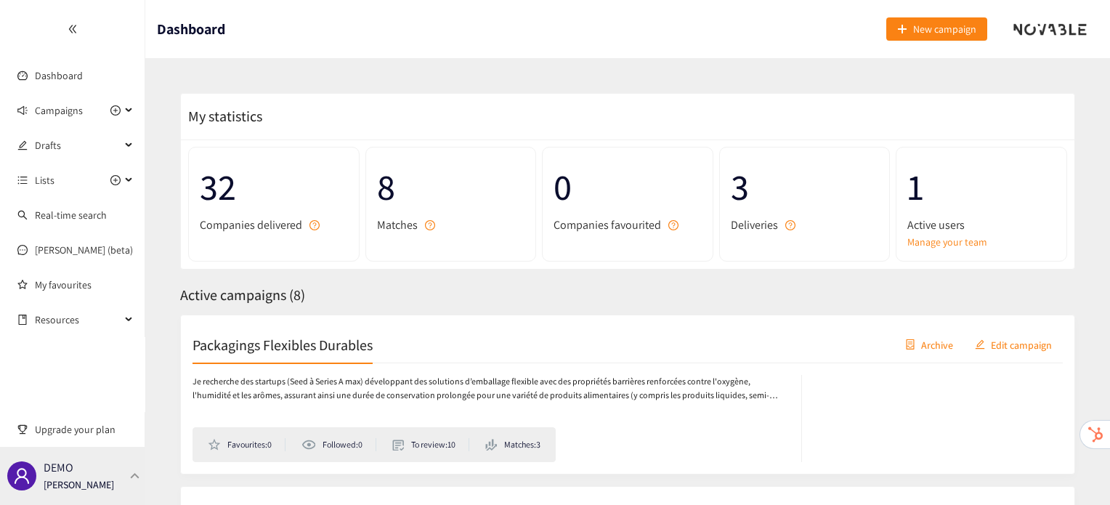
click at [109, 469] on div "DEMO [PERSON_NAME]" at bounding box center [72, 476] width 145 height 58
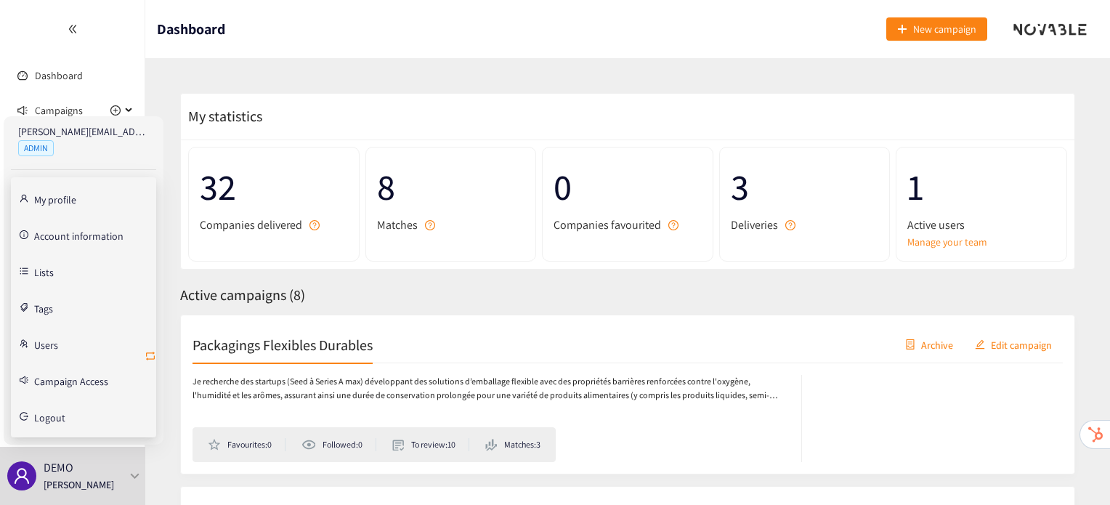
click at [155, 352] on icon "retweet" at bounding box center [151, 356] width 12 height 12
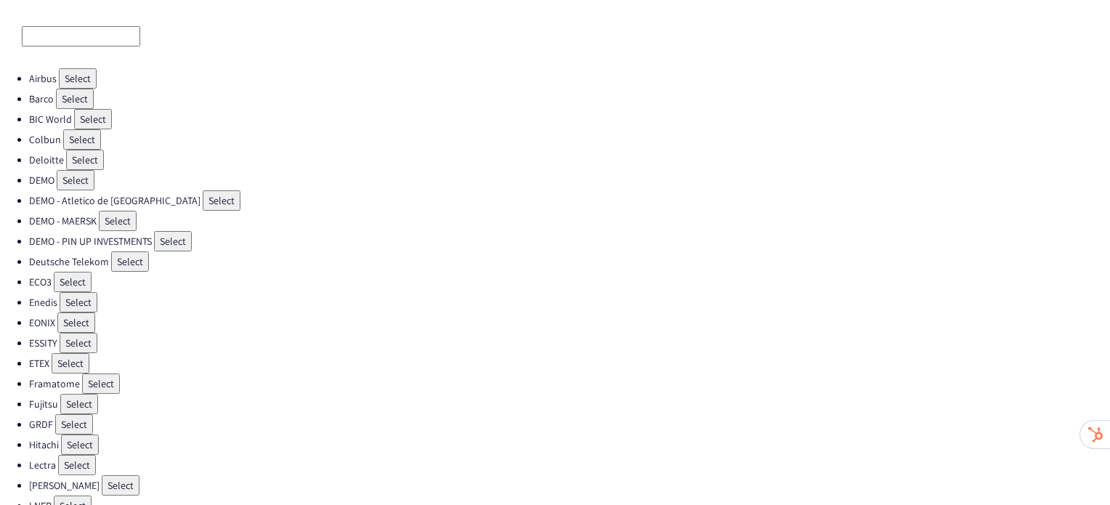
scroll to position [38, 0]
click at [68, 397] on button "Select" at bounding box center [79, 404] width 38 height 20
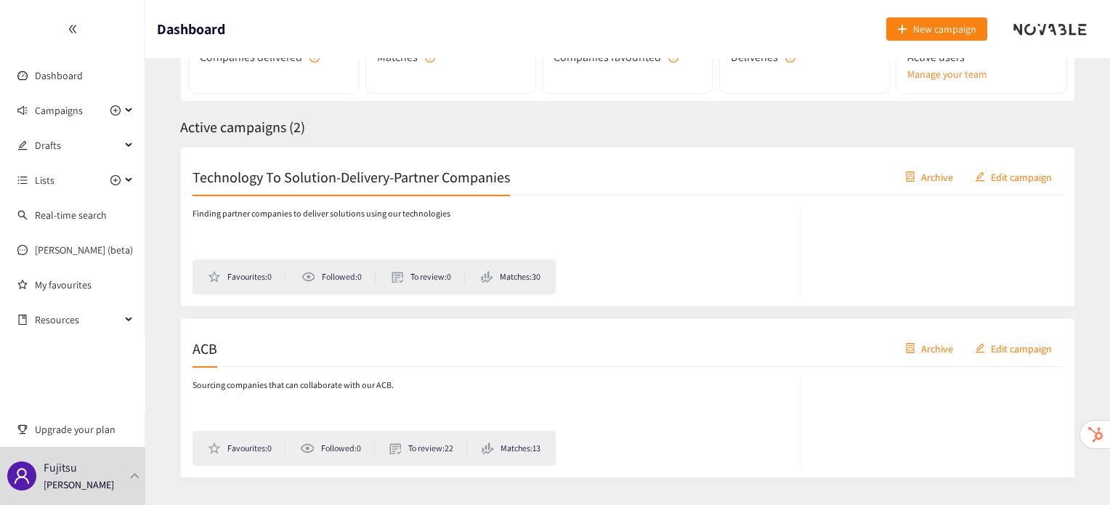
scroll to position [203, 0]
